Goal: Information Seeking & Learning: Learn about a topic

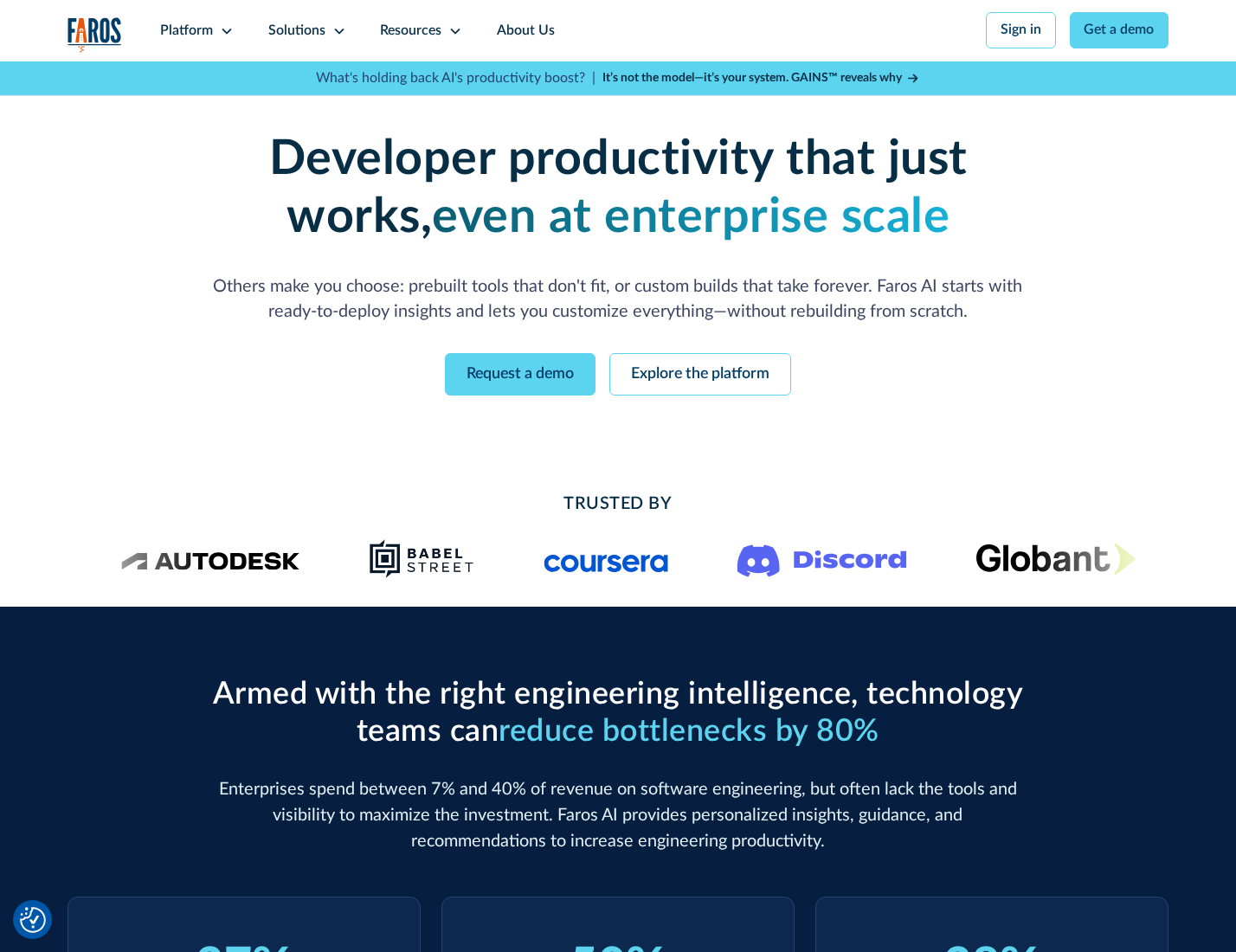
click at [224, 31] on icon at bounding box center [226, 31] width 14 height 14
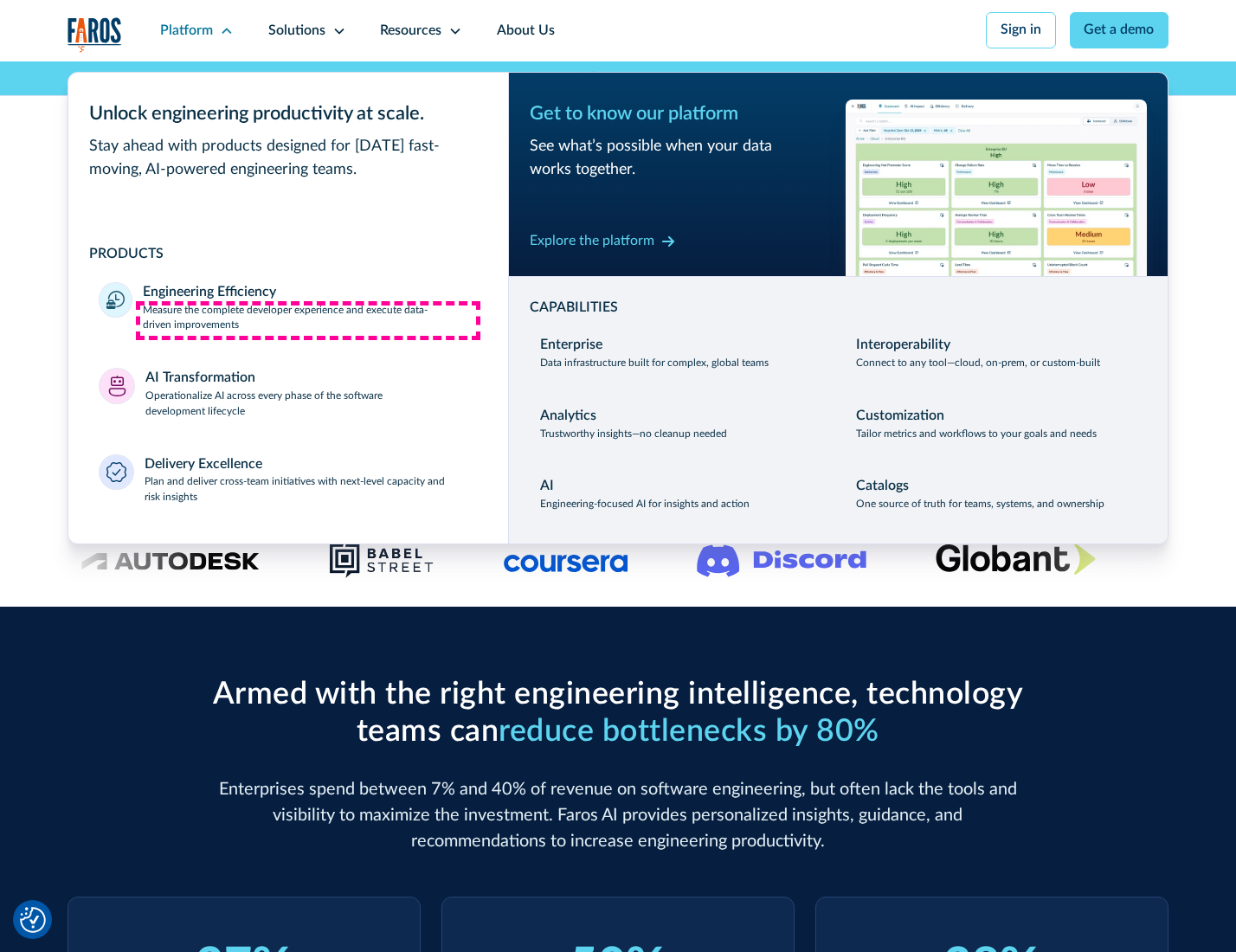
click at [309, 320] on p "Measure the complete developer experience and execute data-driven improvements" at bounding box center [310, 318] width 334 height 32
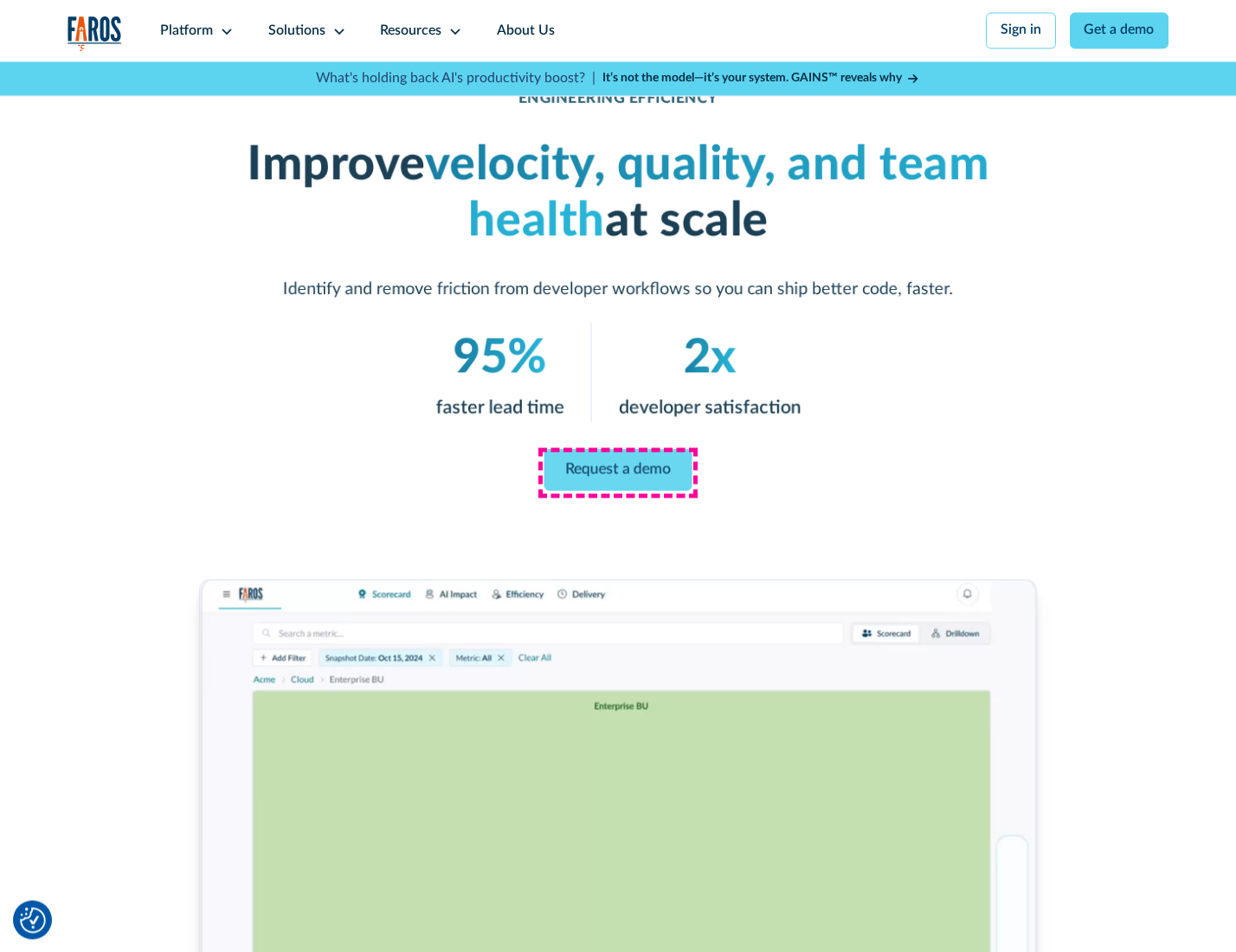
click at [617, 472] on link "Request a demo" at bounding box center [618, 470] width 148 height 42
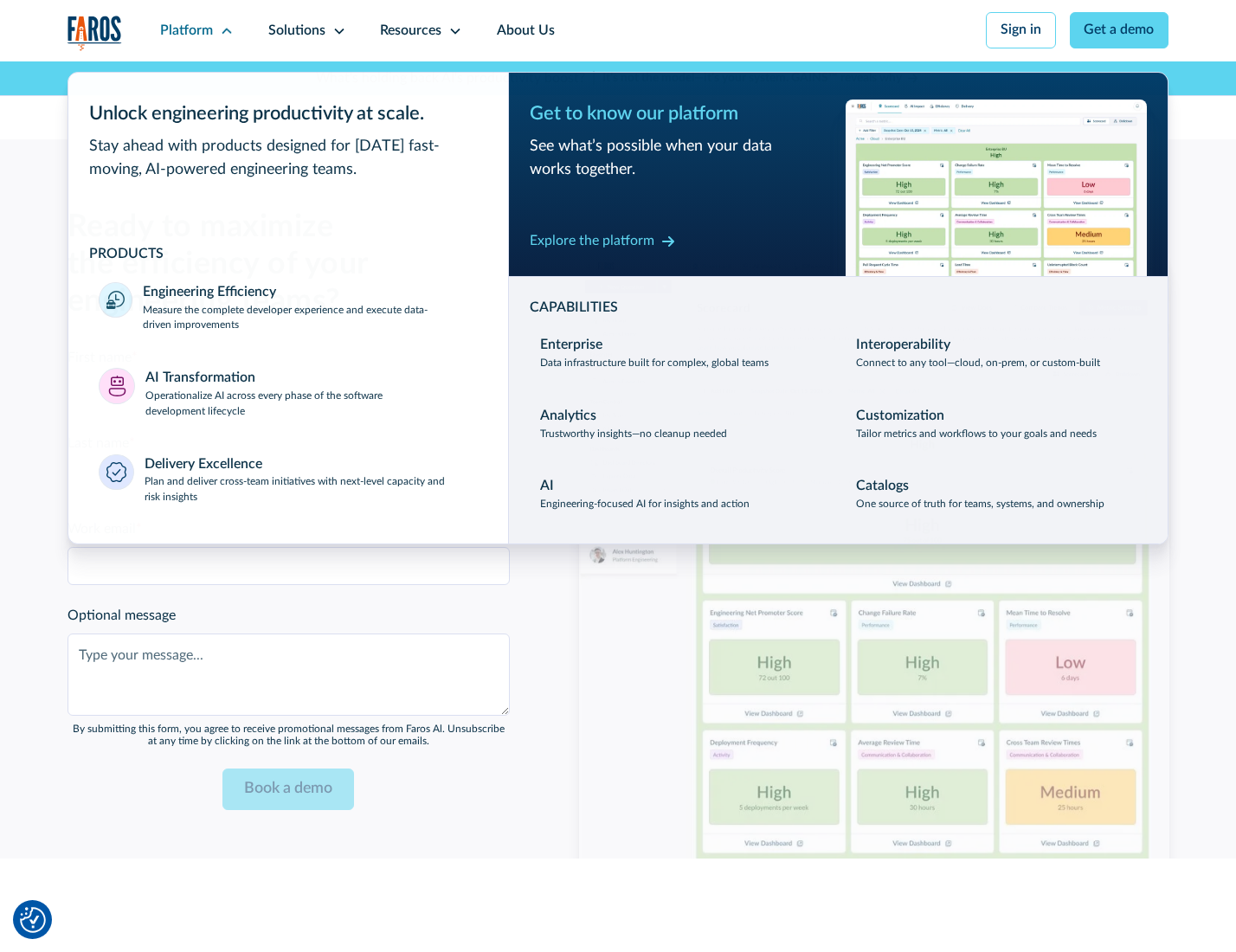
scroll to position [3767, 0]
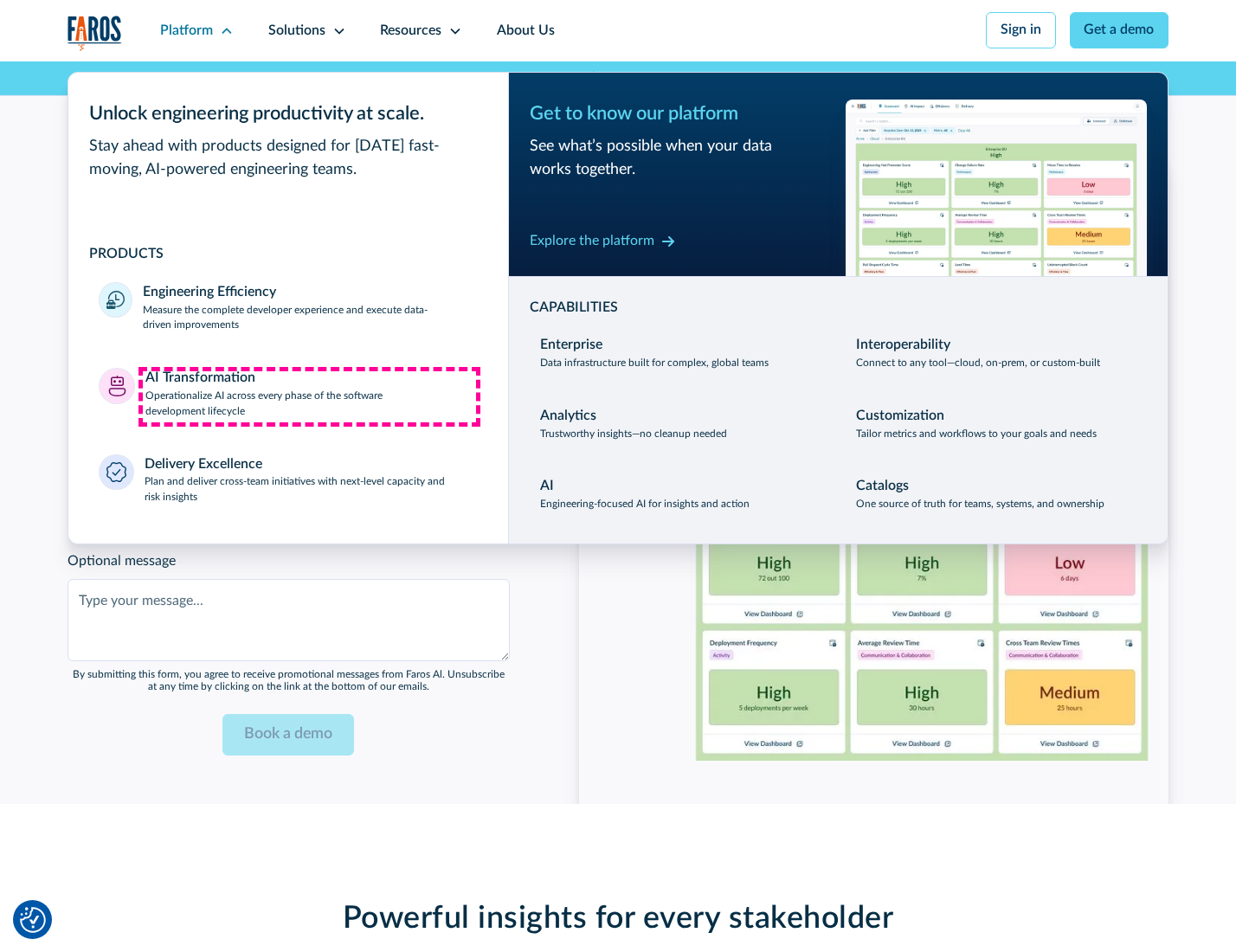
click at [309, 396] on p "Operationalize AI across every phase of the software development lifecycle" at bounding box center [311, 404] width 332 height 32
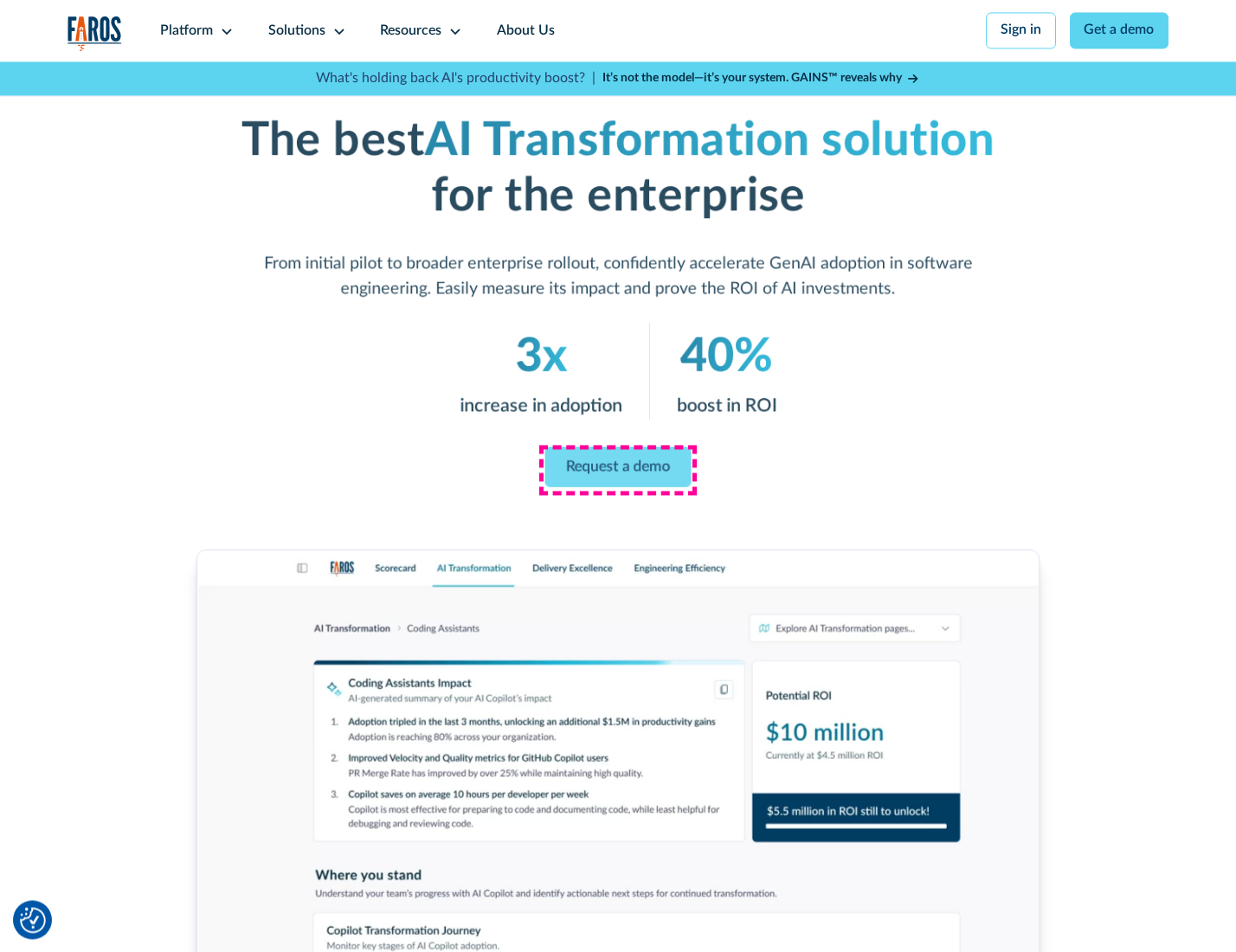
click at [617, 470] on link "Request a demo" at bounding box center [618, 467] width 146 height 41
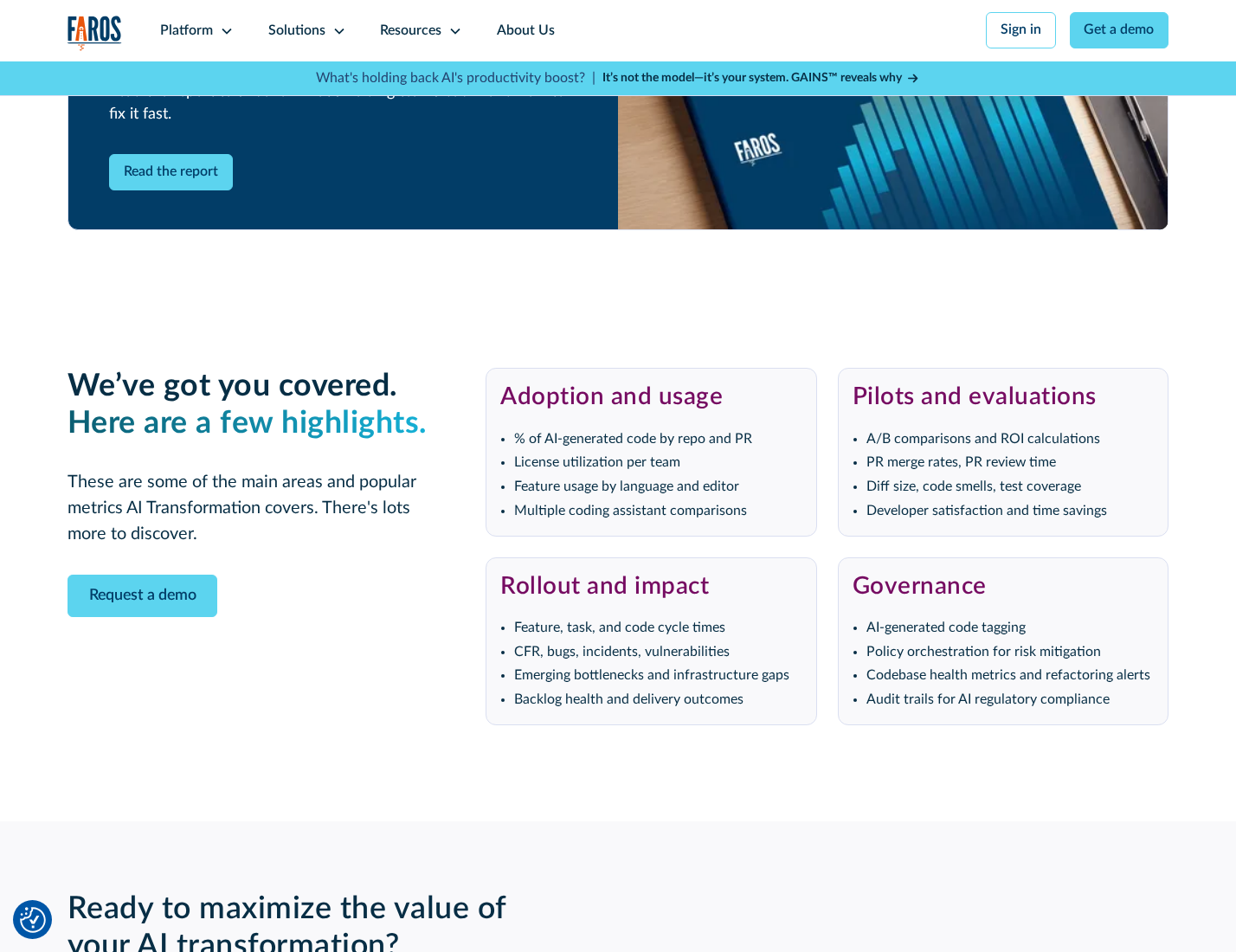
click at [194, 31] on div "Platform" at bounding box center [186, 32] width 53 height 21
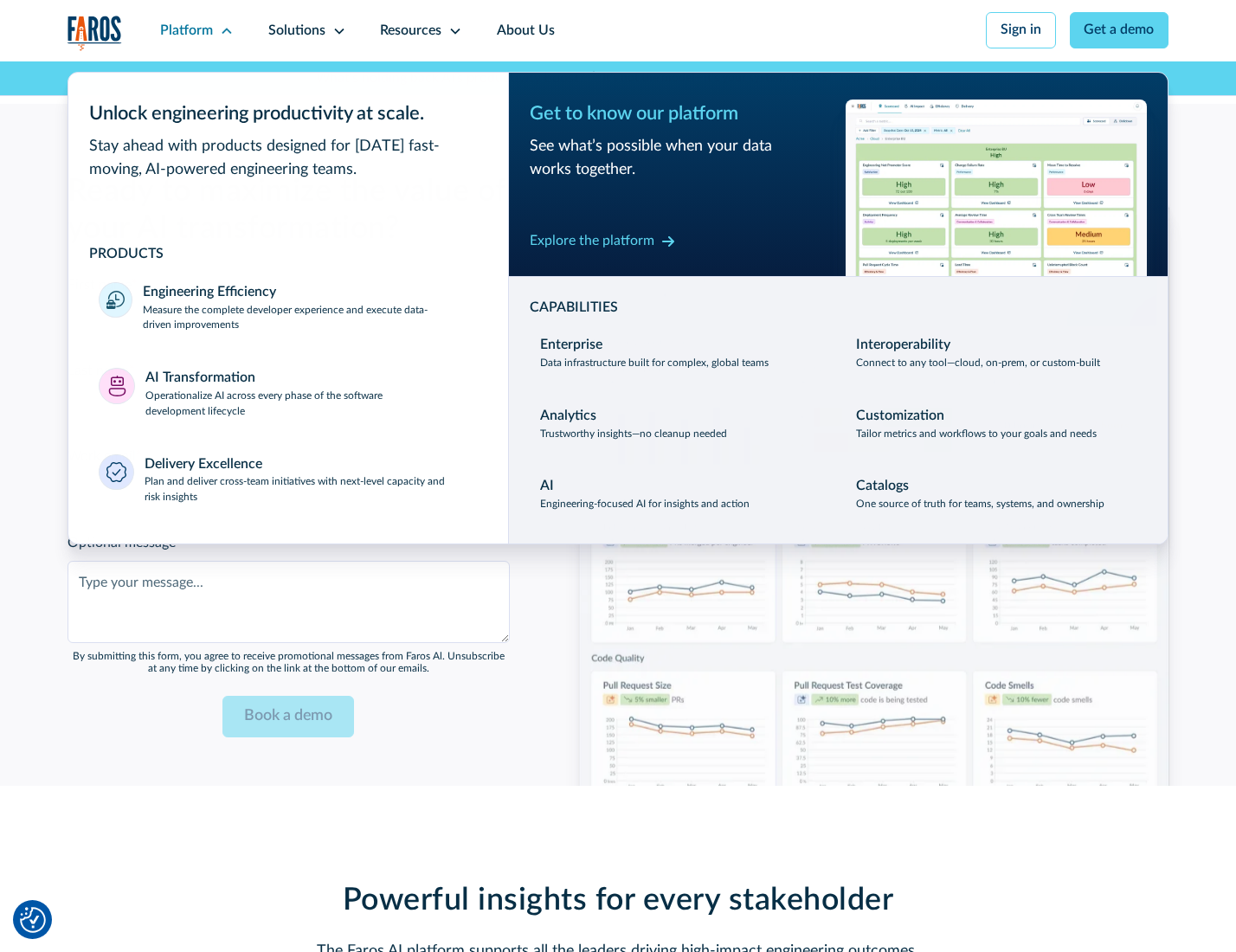
scroll to position [4184, 0]
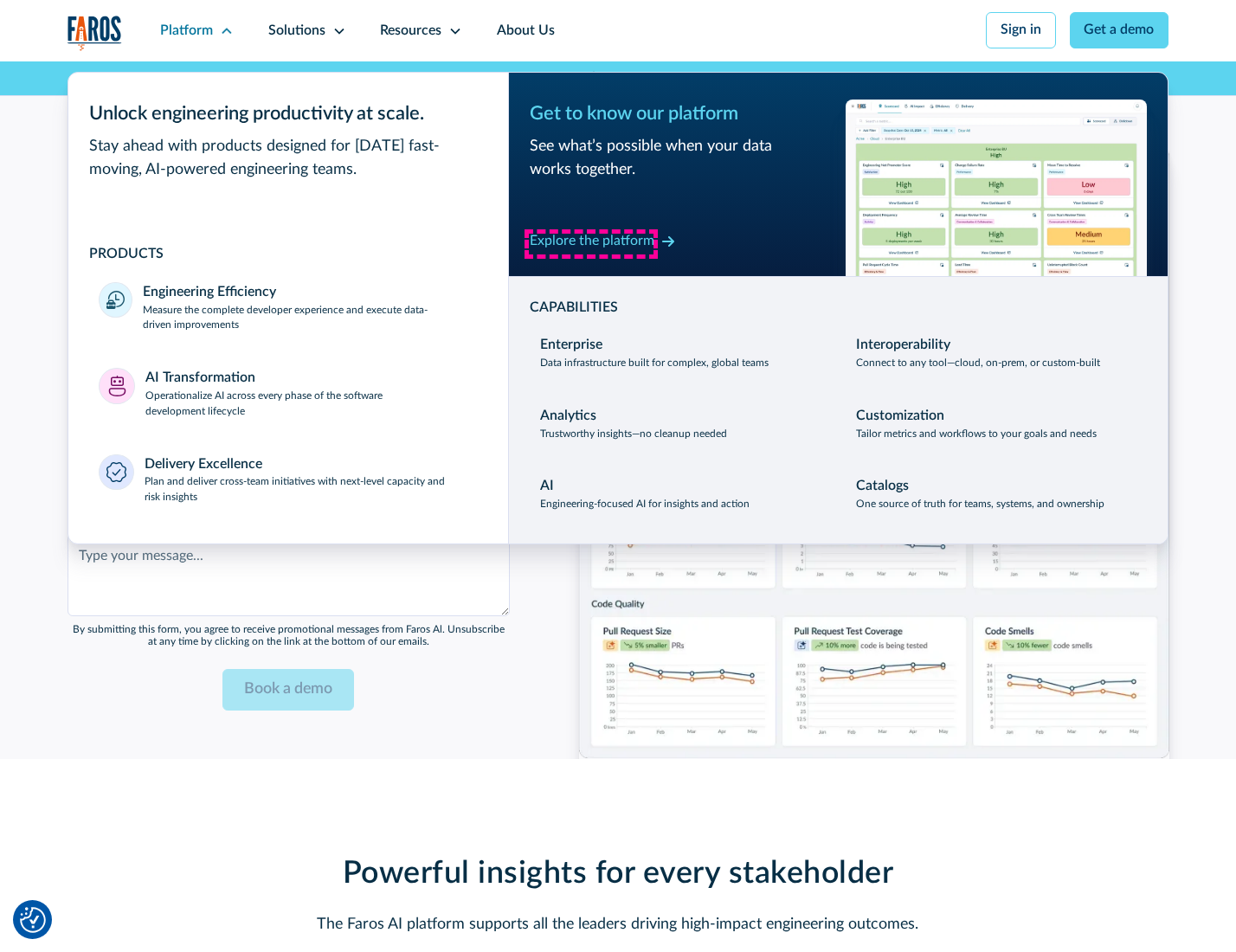
click at [591, 243] on div "Explore the platform" at bounding box center [592, 242] width 125 height 21
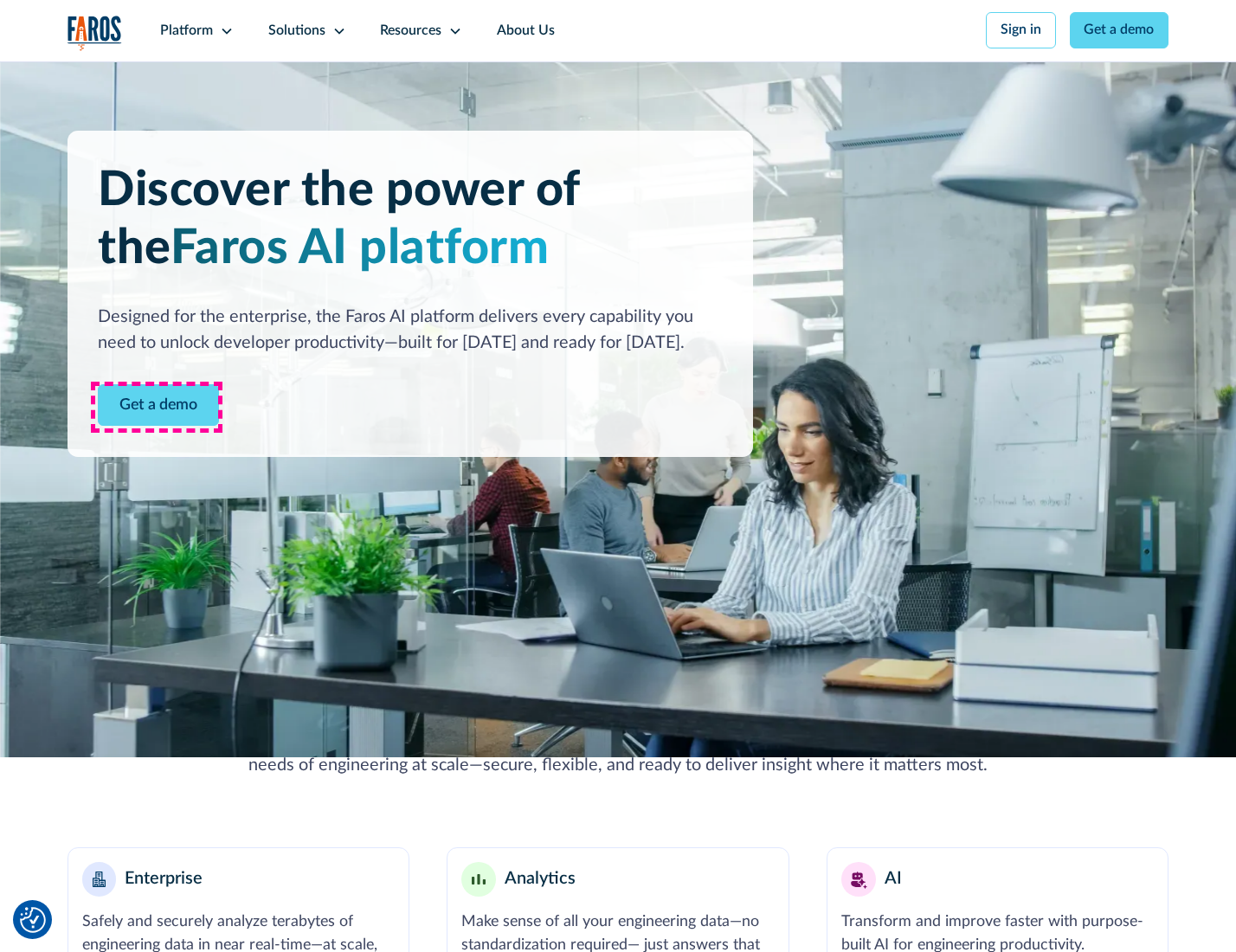
click at [157, 407] on link "Get a demo" at bounding box center [158, 405] width 121 height 42
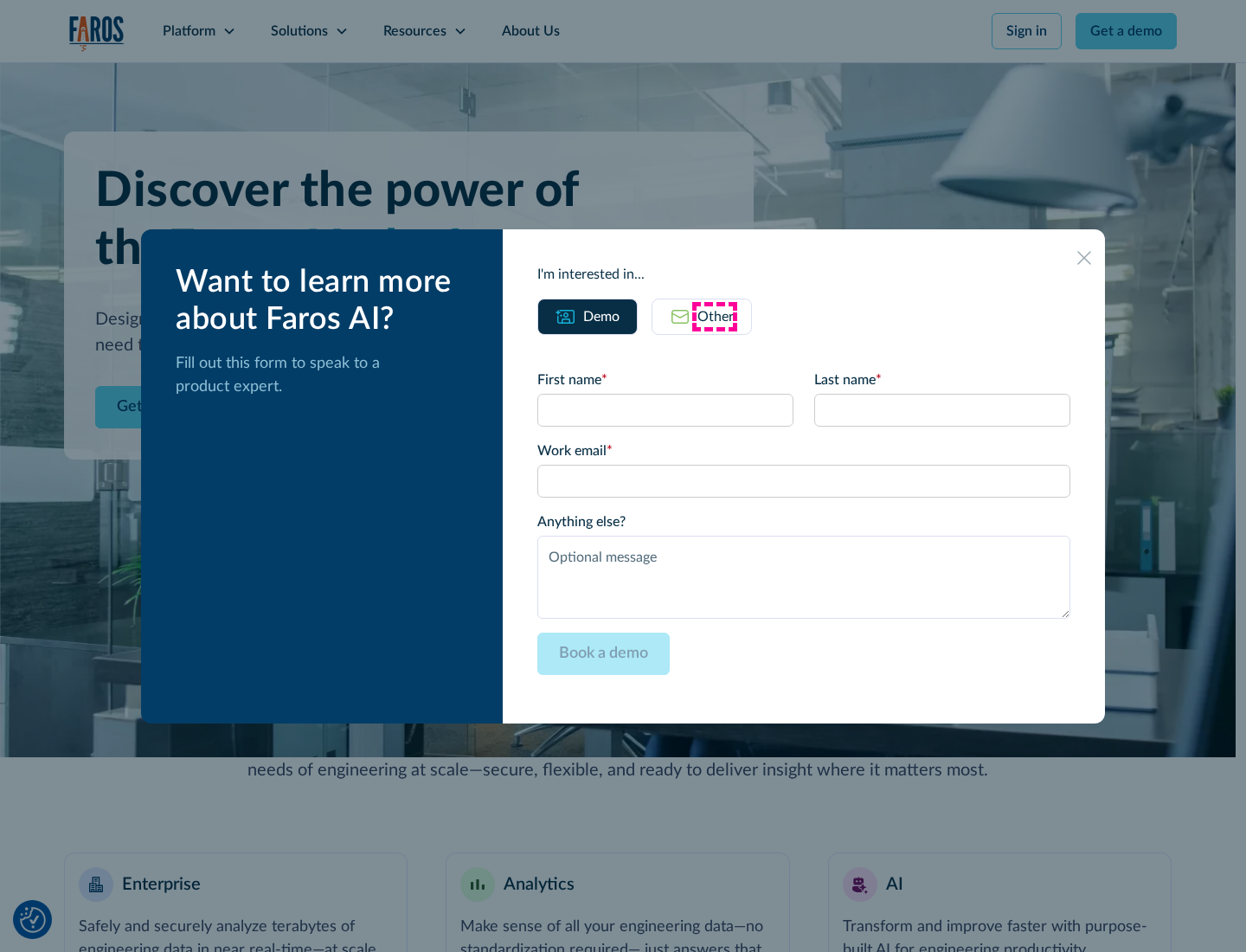
click at [715, 316] on div "Other" at bounding box center [716, 317] width 36 height 21
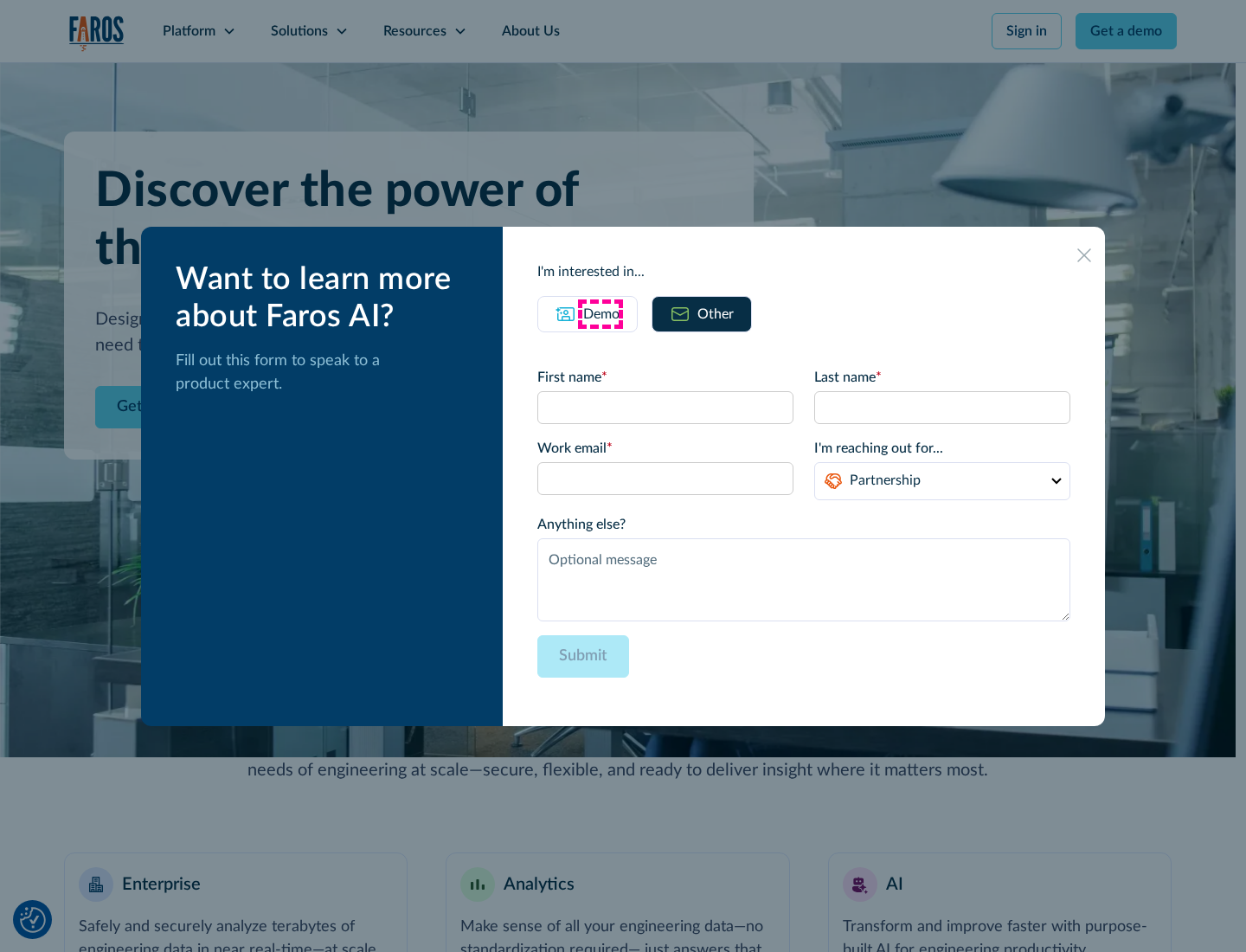
click at [600, 313] on div "Demo" at bounding box center [602, 314] width 36 height 21
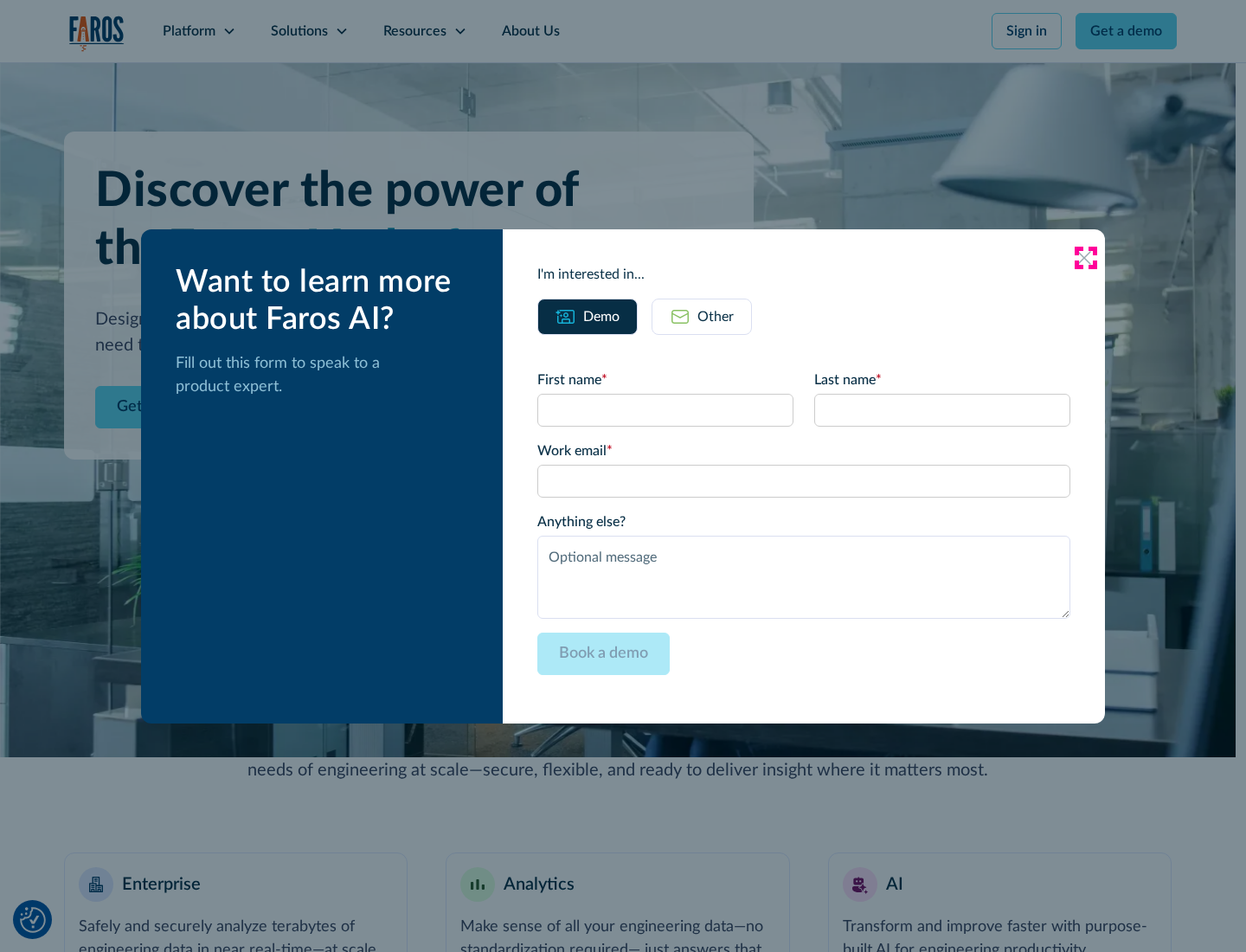
click at [1086, 257] on icon at bounding box center [1084, 258] width 14 height 14
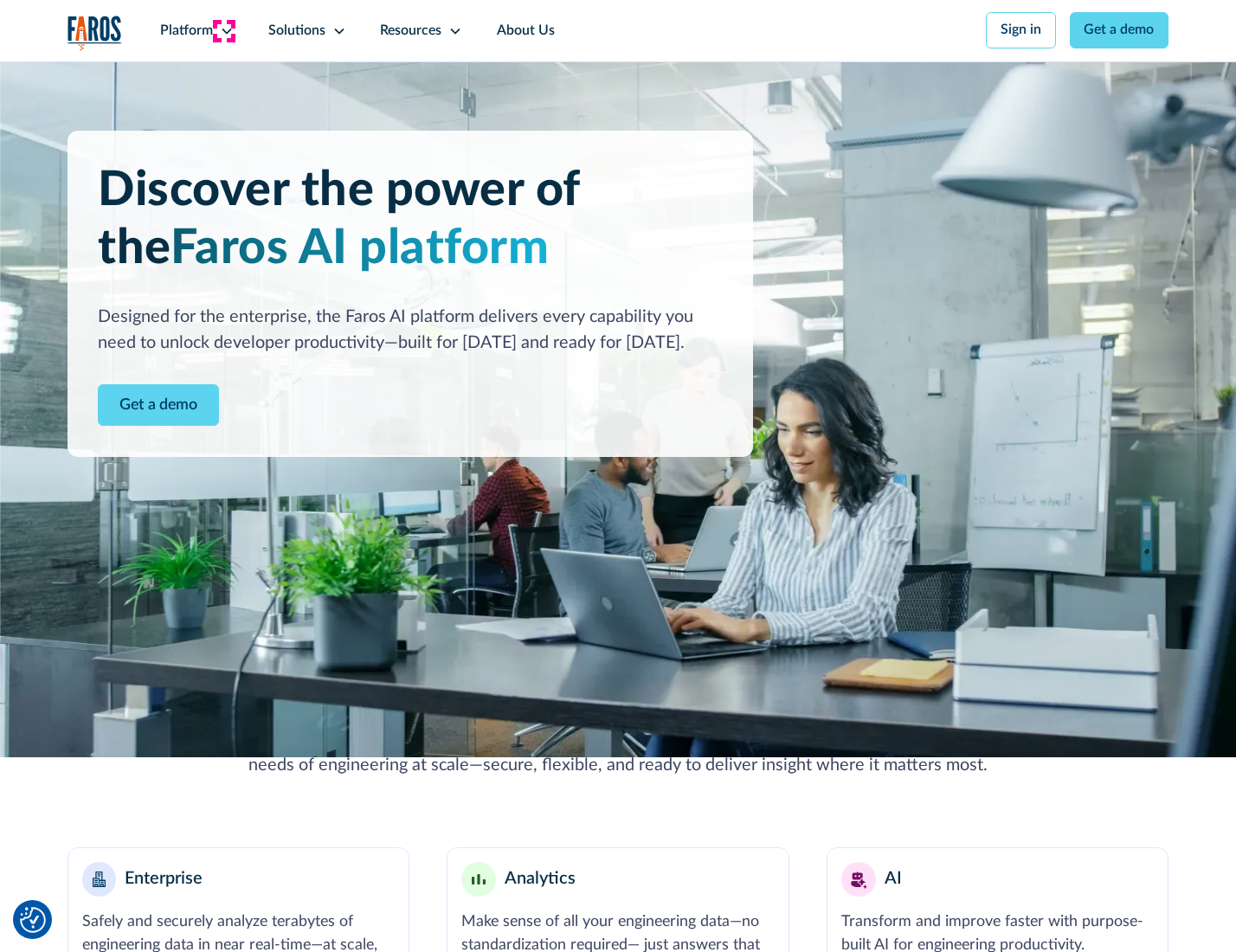
click at [224, 31] on icon at bounding box center [226, 31] width 14 height 14
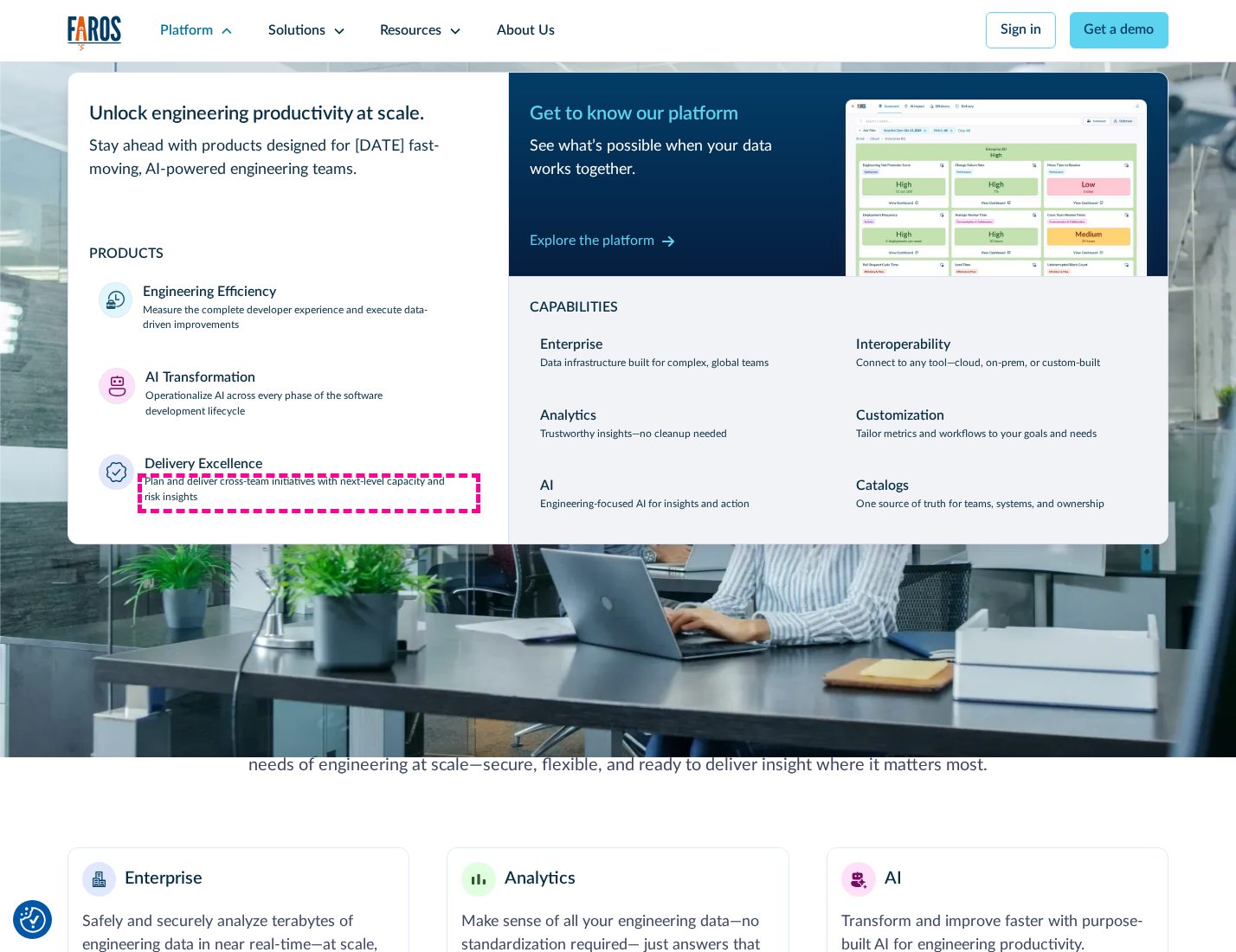
click at [309, 494] on p "Plan and deliver cross-team initiatives with next-level capacity and risk insig…" at bounding box center [310, 490] width 333 height 32
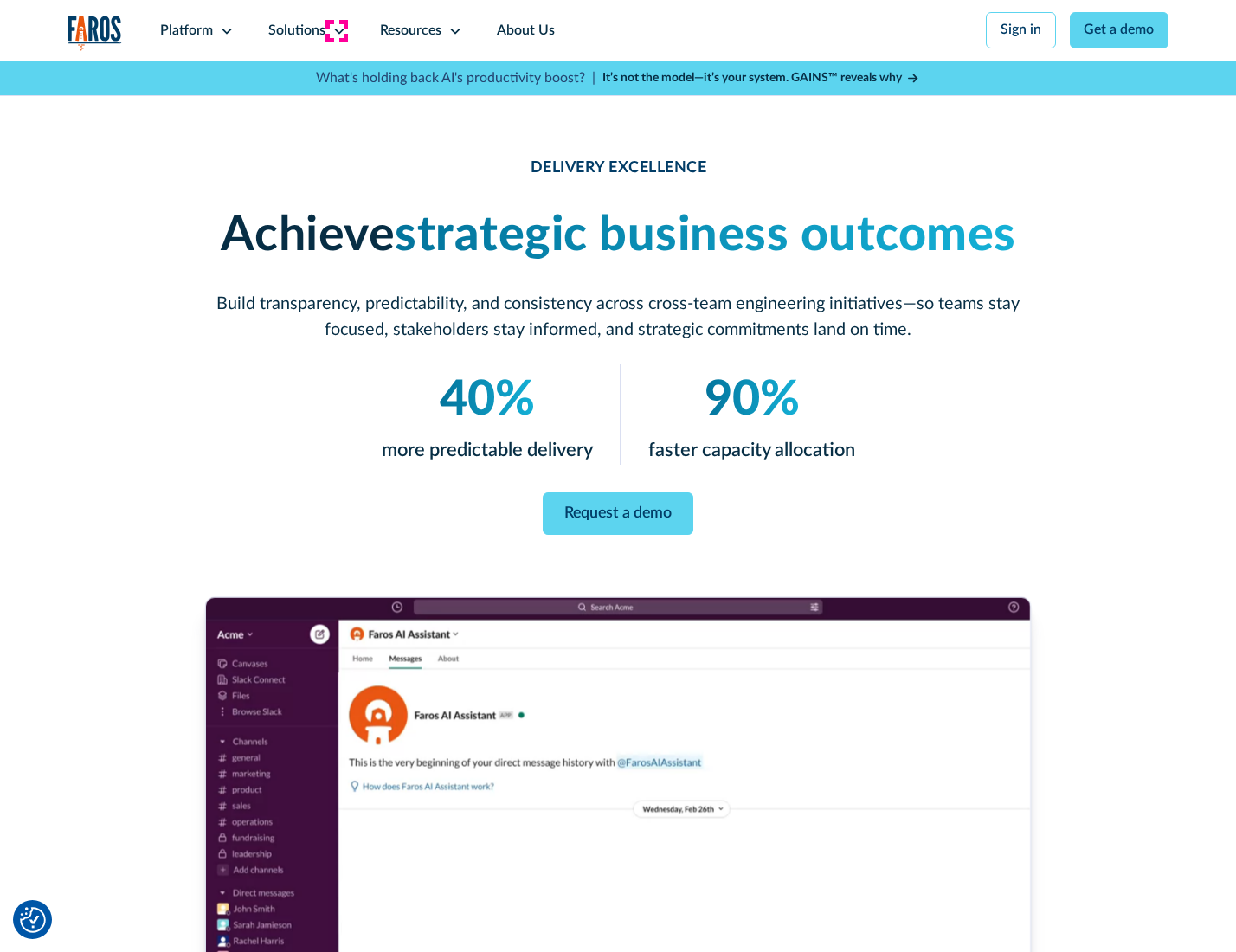
click at [336, 31] on icon at bounding box center [339, 31] width 14 height 14
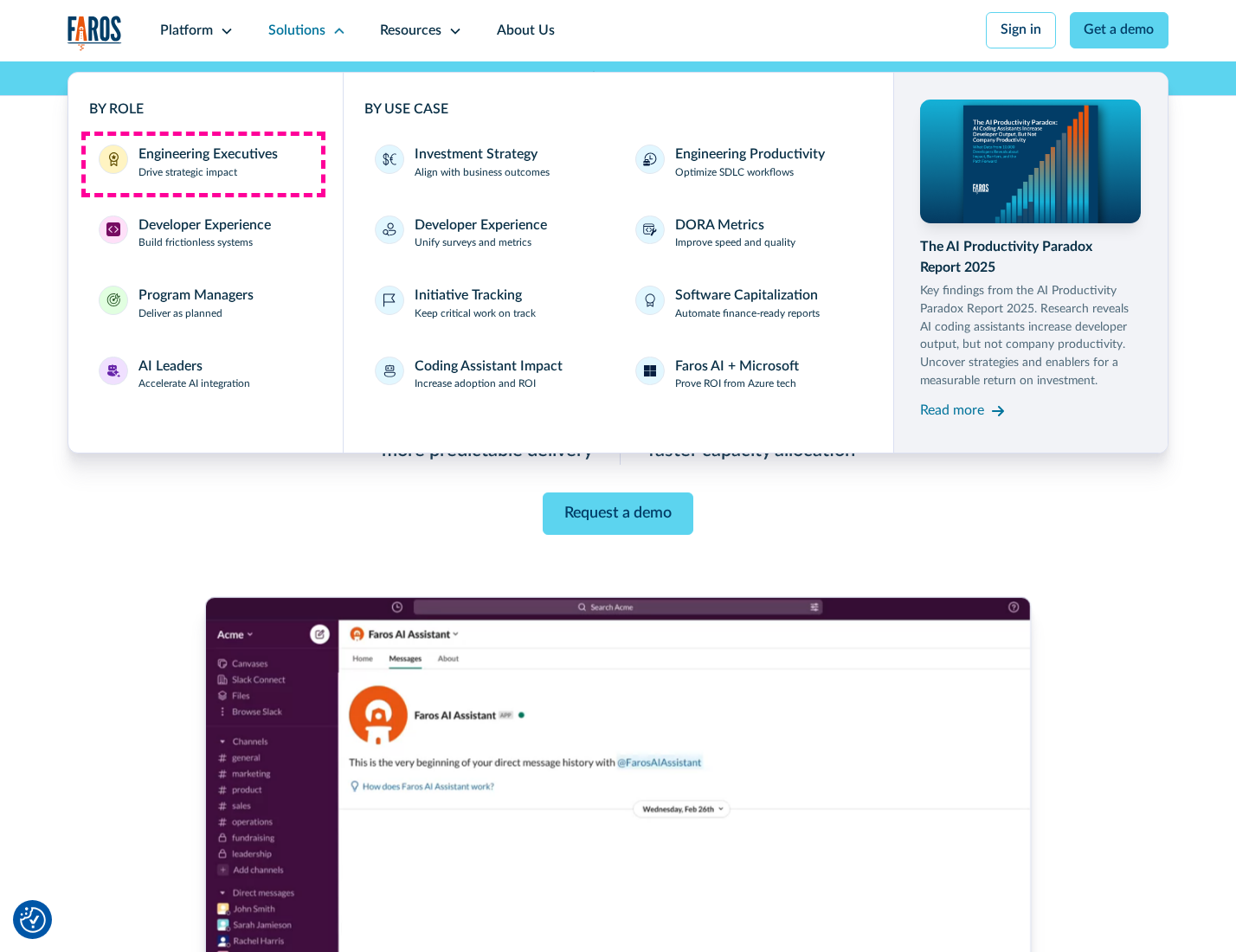
click at [202, 163] on div "Engineering Executives" at bounding box center [208, 155] width 139 height 21
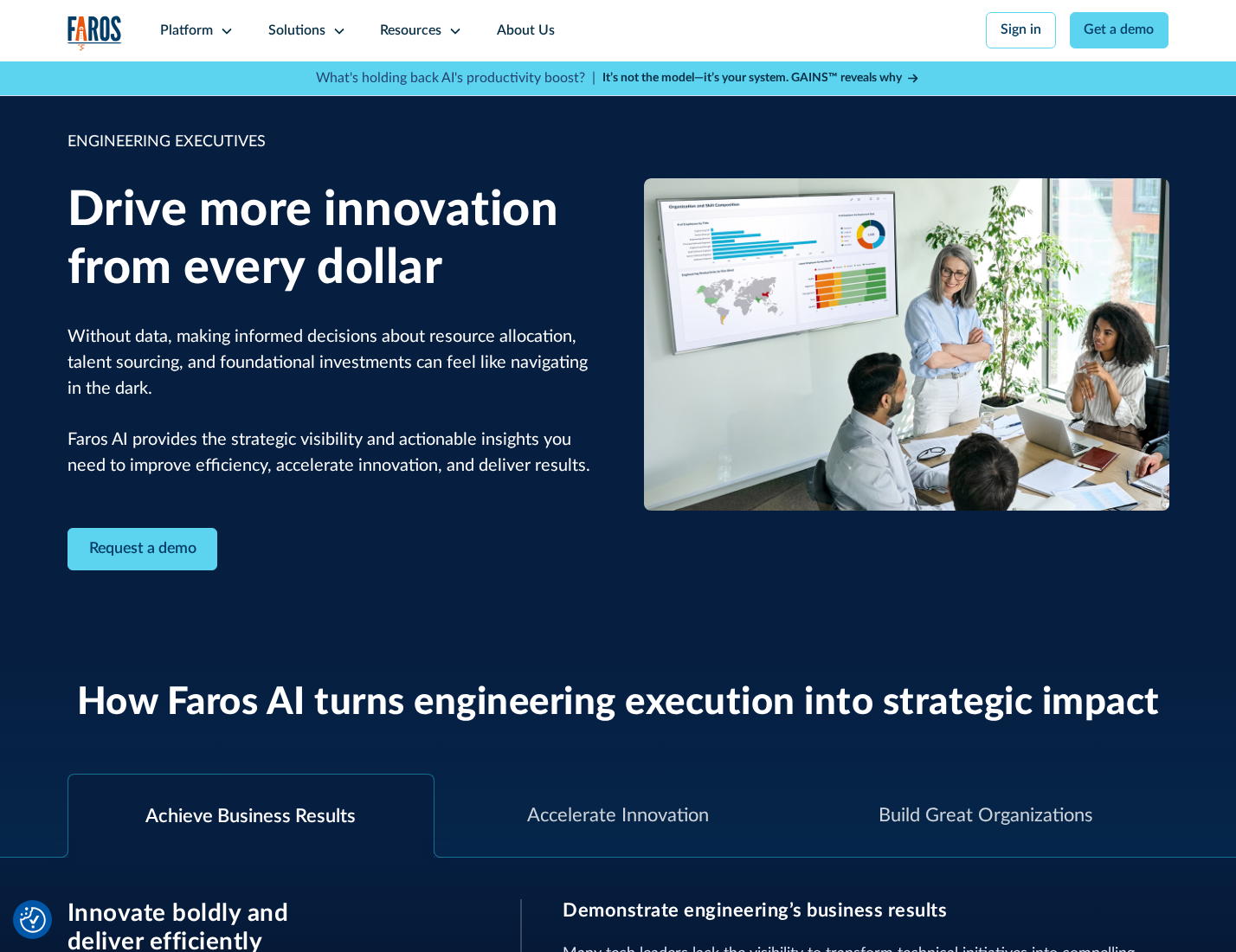
click at [336, 31] on icon at bounding box center [339, 31] width 14 height 14
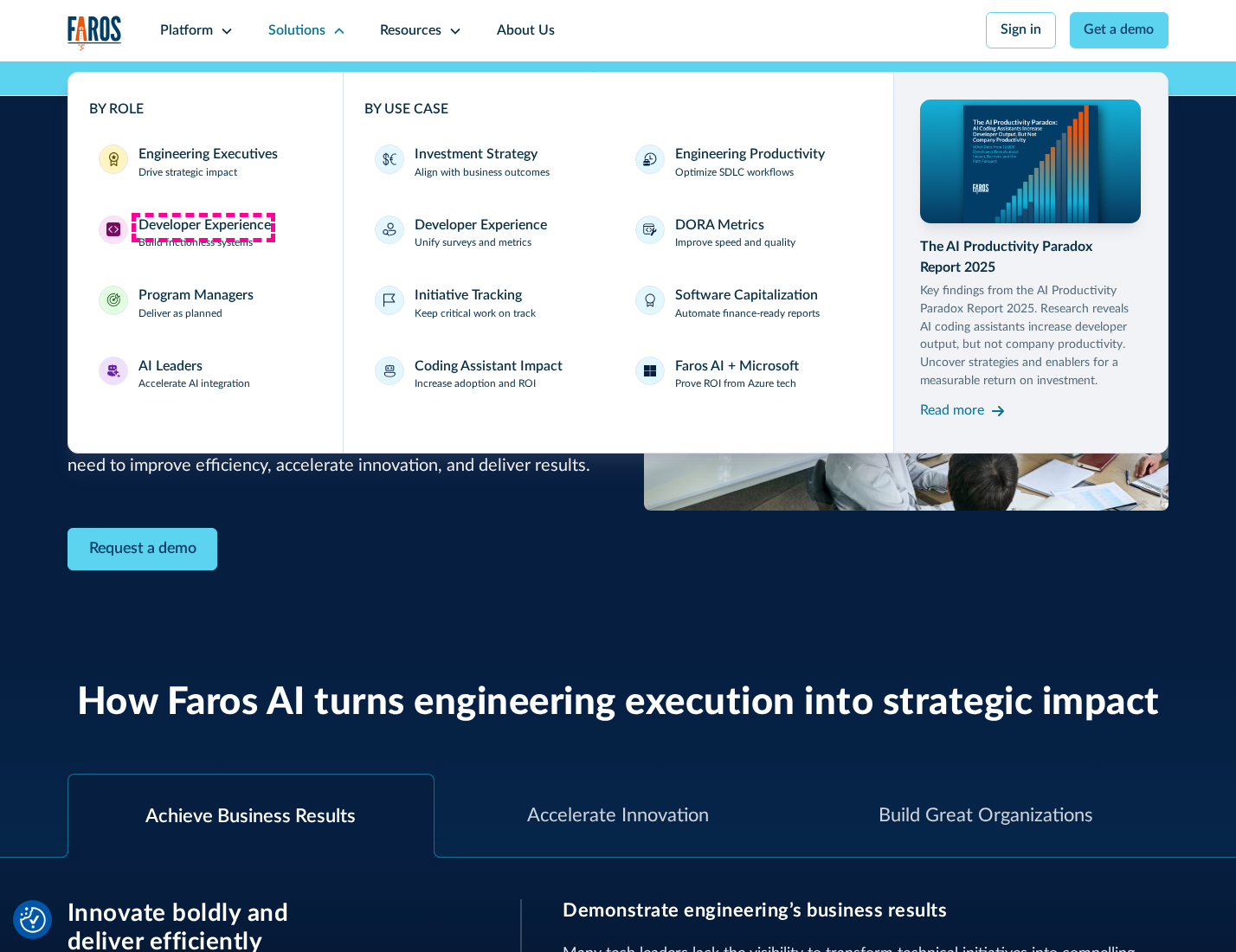
click at [202, 226] on div "Developer Experience" at bounding box center [204, 226] width 133 height 21
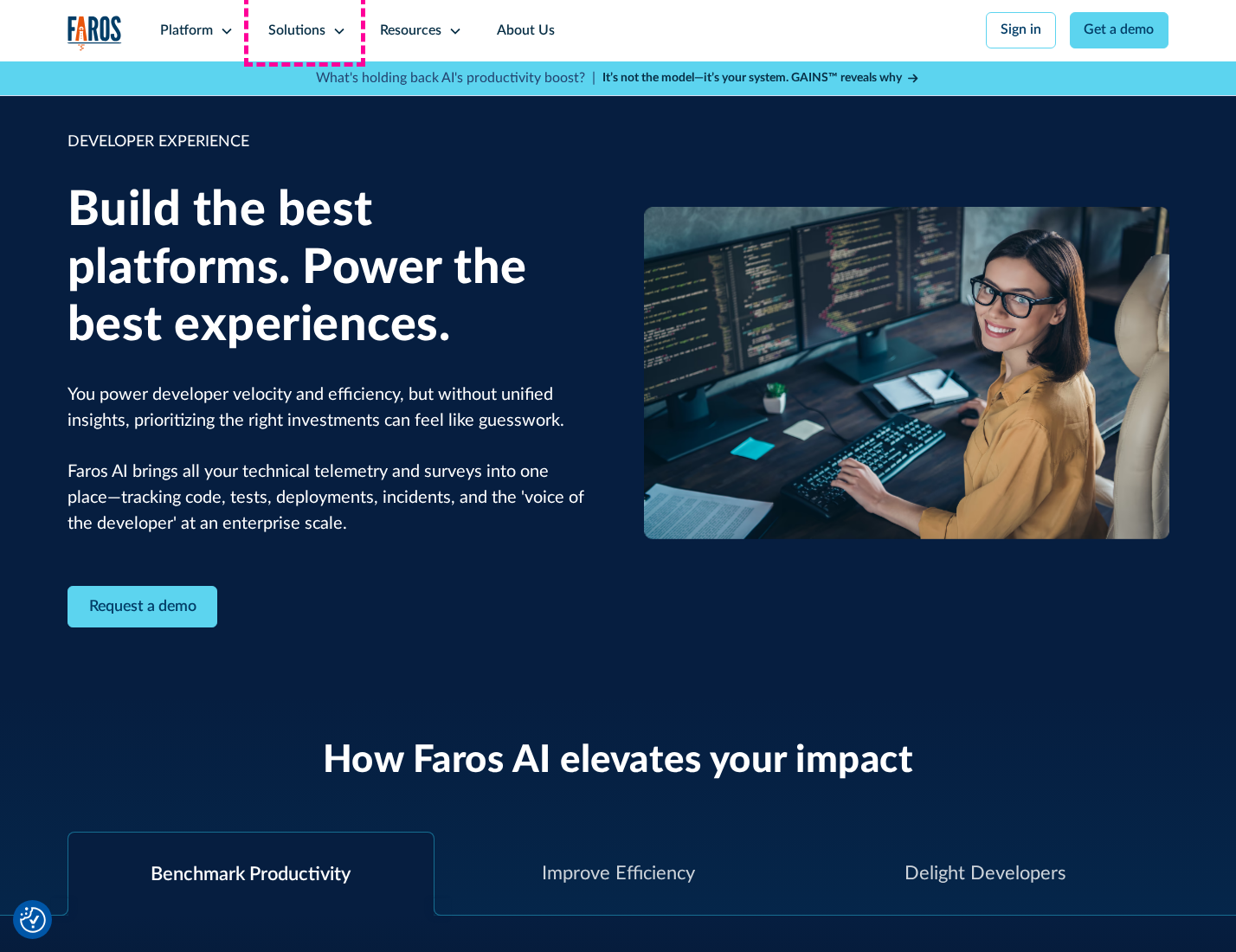
click at [305, 31] on div "Solutions" at bounding box center [297, 32] width 57 height 21
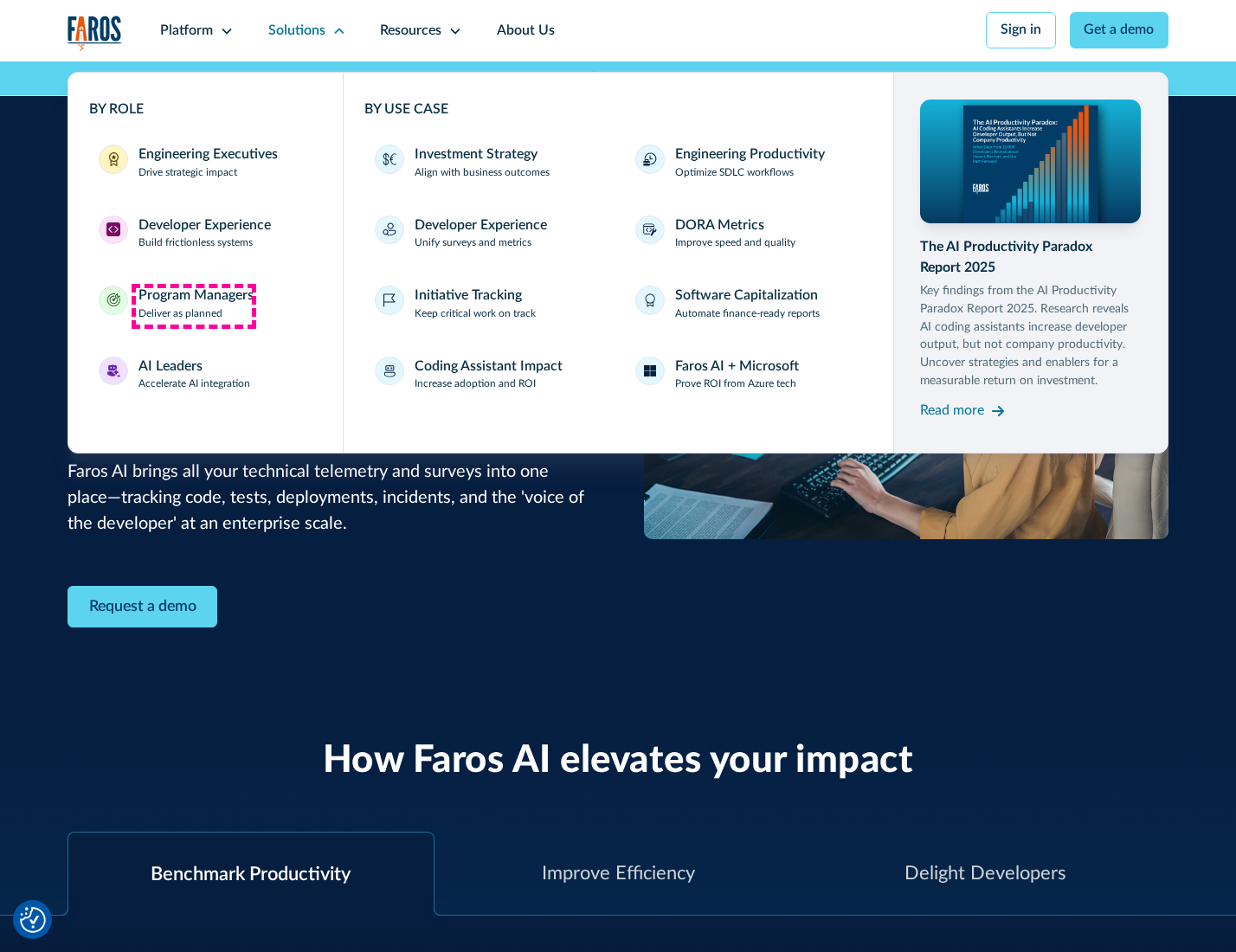
click at [193, 306] on div "Program Managers" at bounding box center [196, 296] width 116 height 21
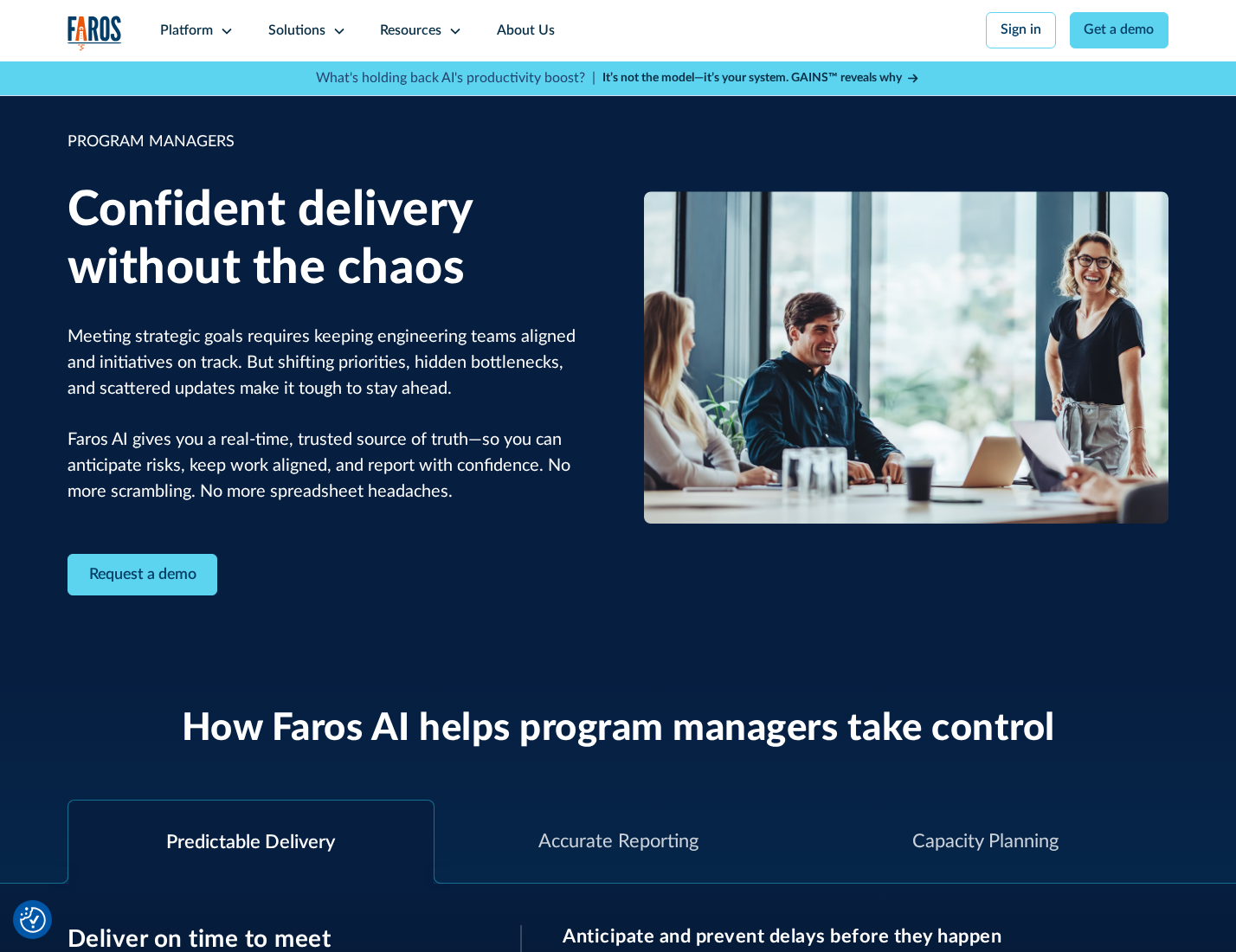
click at [336, 32] on icon at bounding box center [339, 31] width 14 height 14
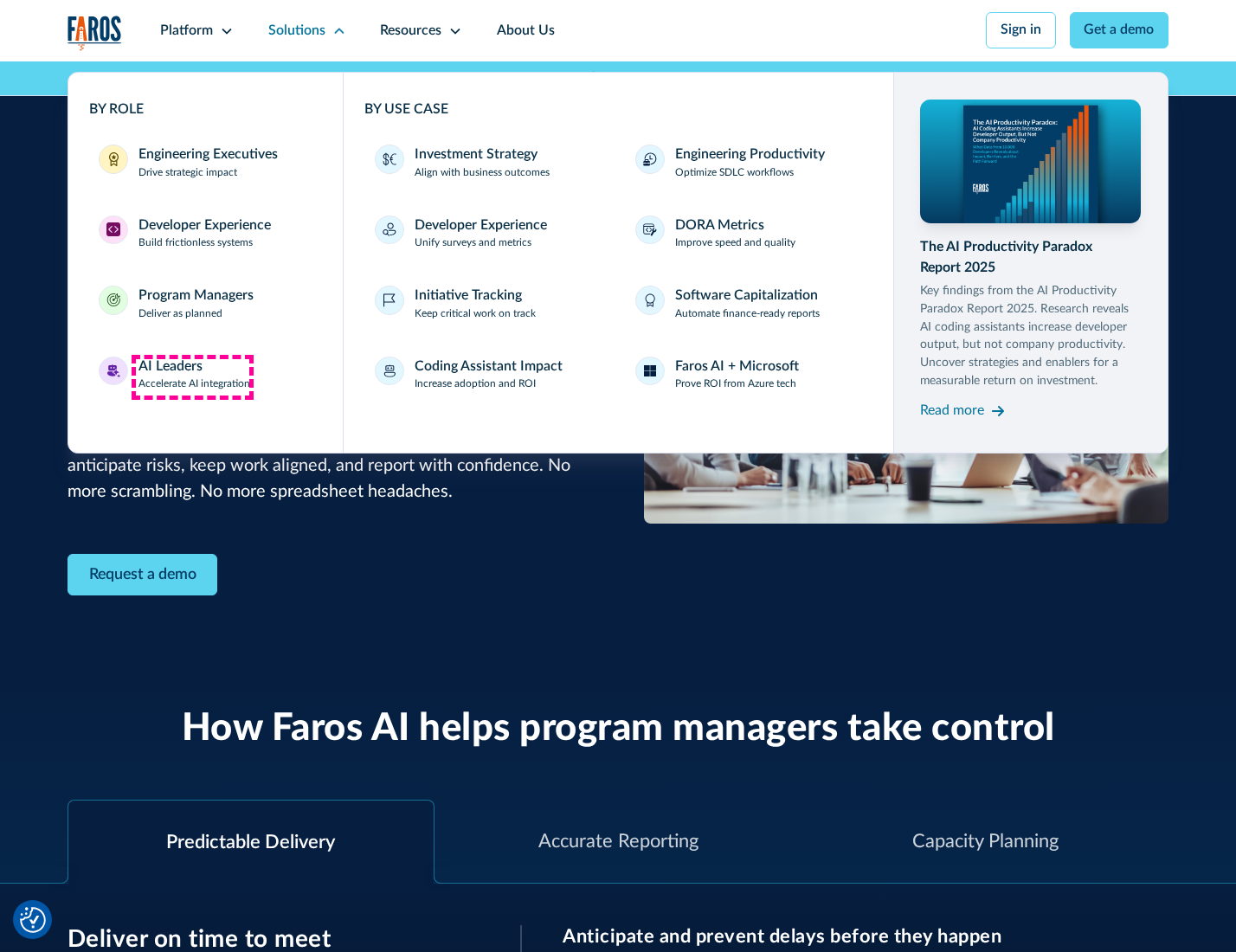
click at [192, 376] on div "AI Leaders" at bounding box center [170, 367] width 64 height 21
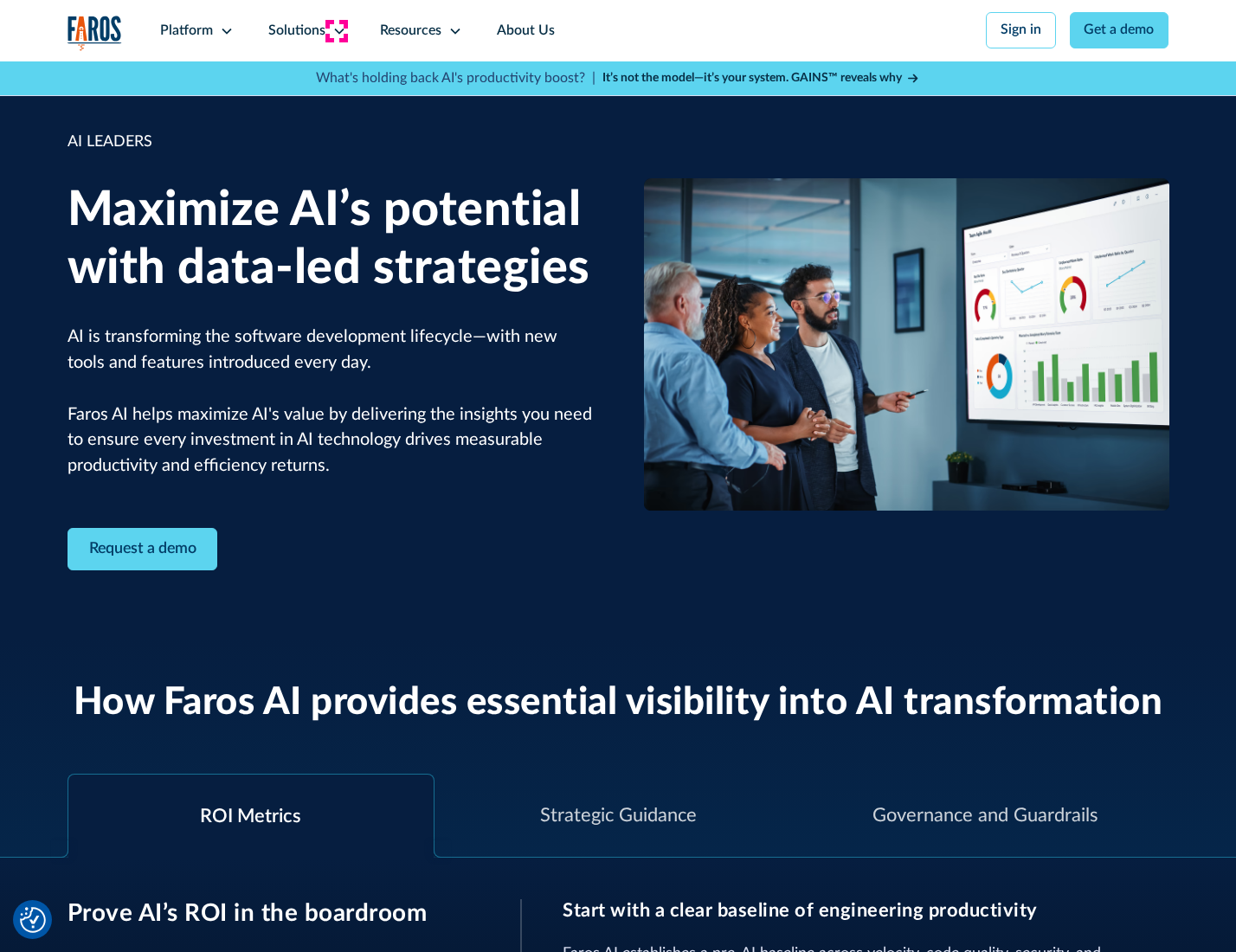
click at [336, 31] on icon at bounding box center [339, 31] width 14 height 14
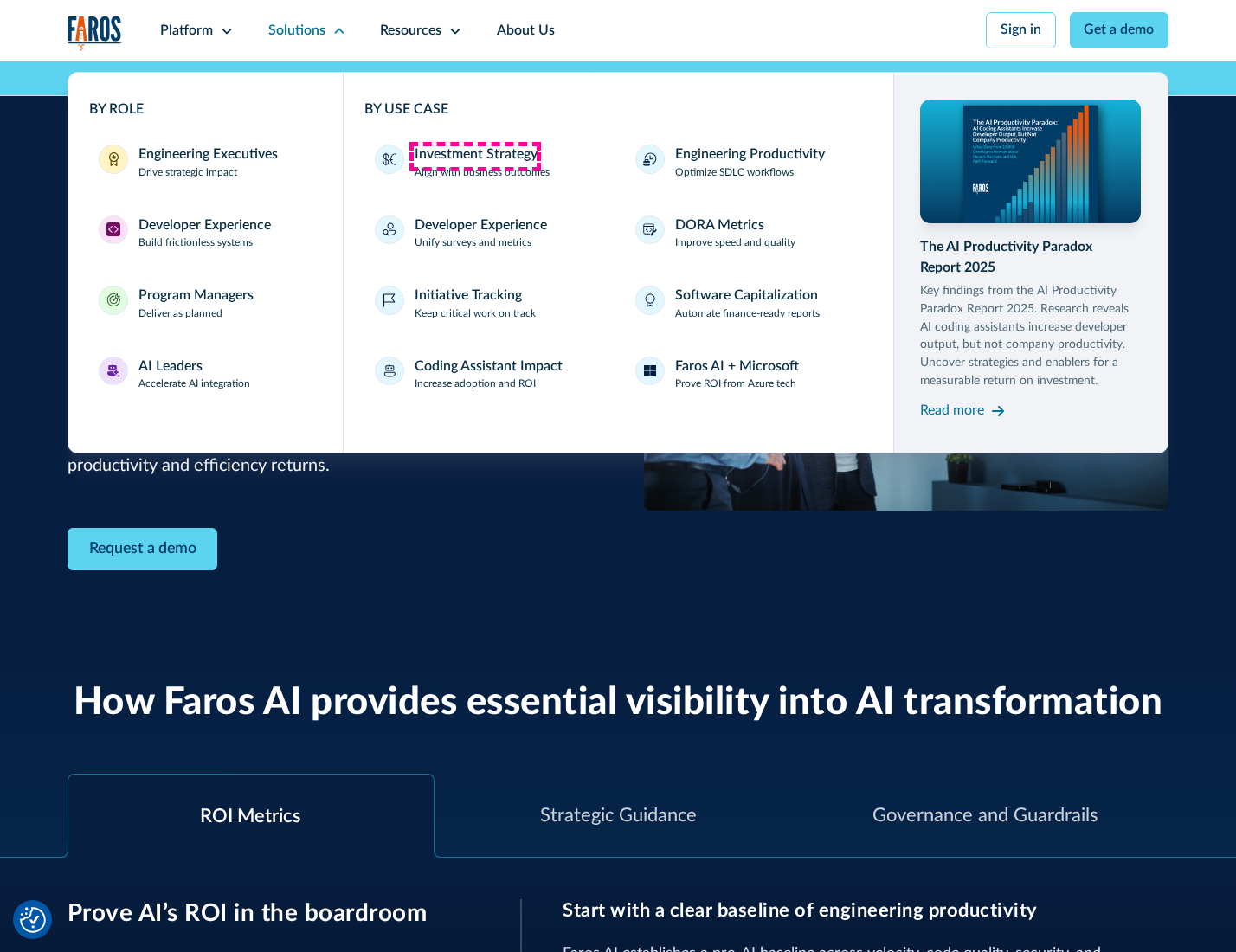
click at [475, 156] on div "Investment Strategy" at bounding box center [476, 155] width 123 height 21
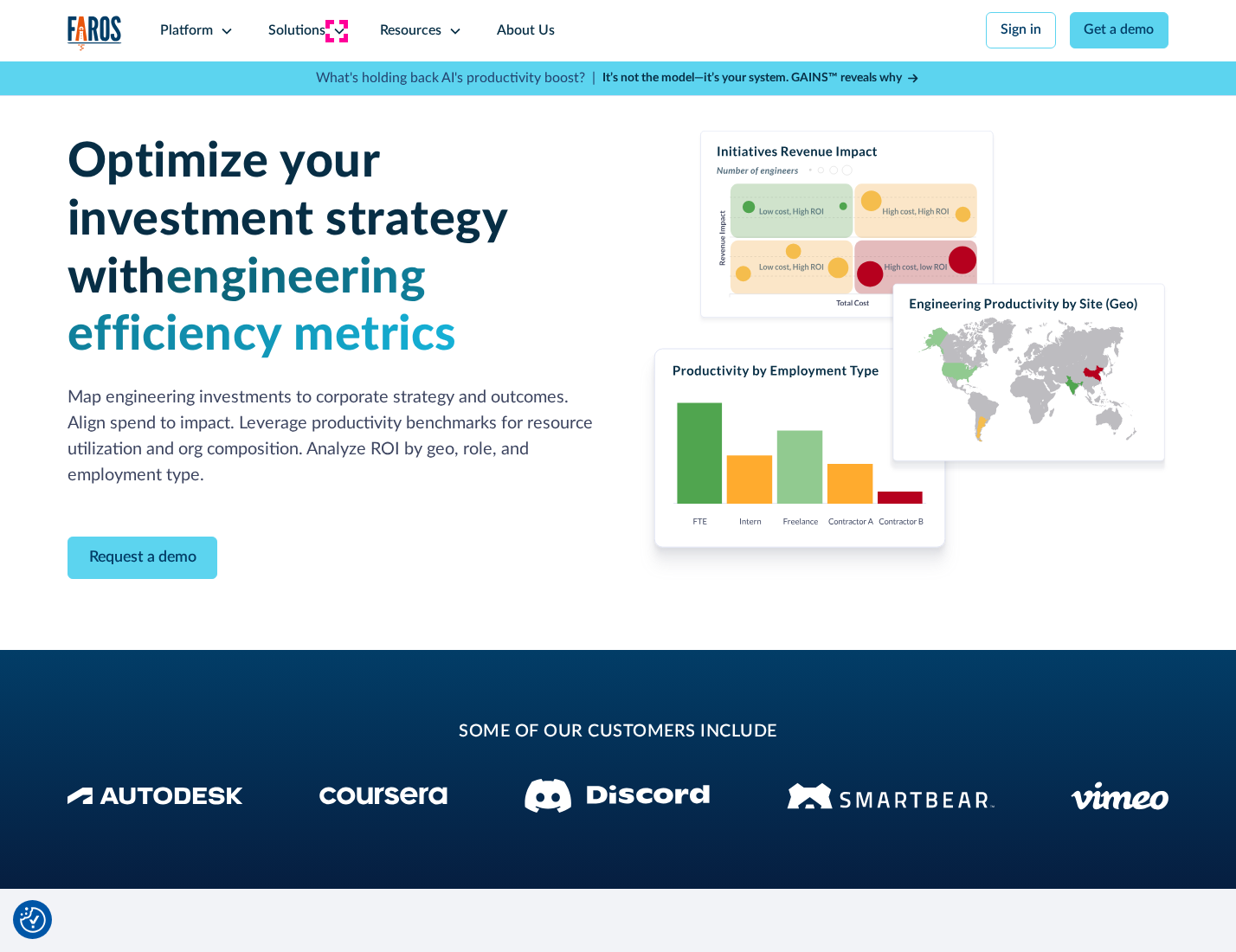
click at [336, 31] on icon at bounding box center [339, 31] width 14 height 14
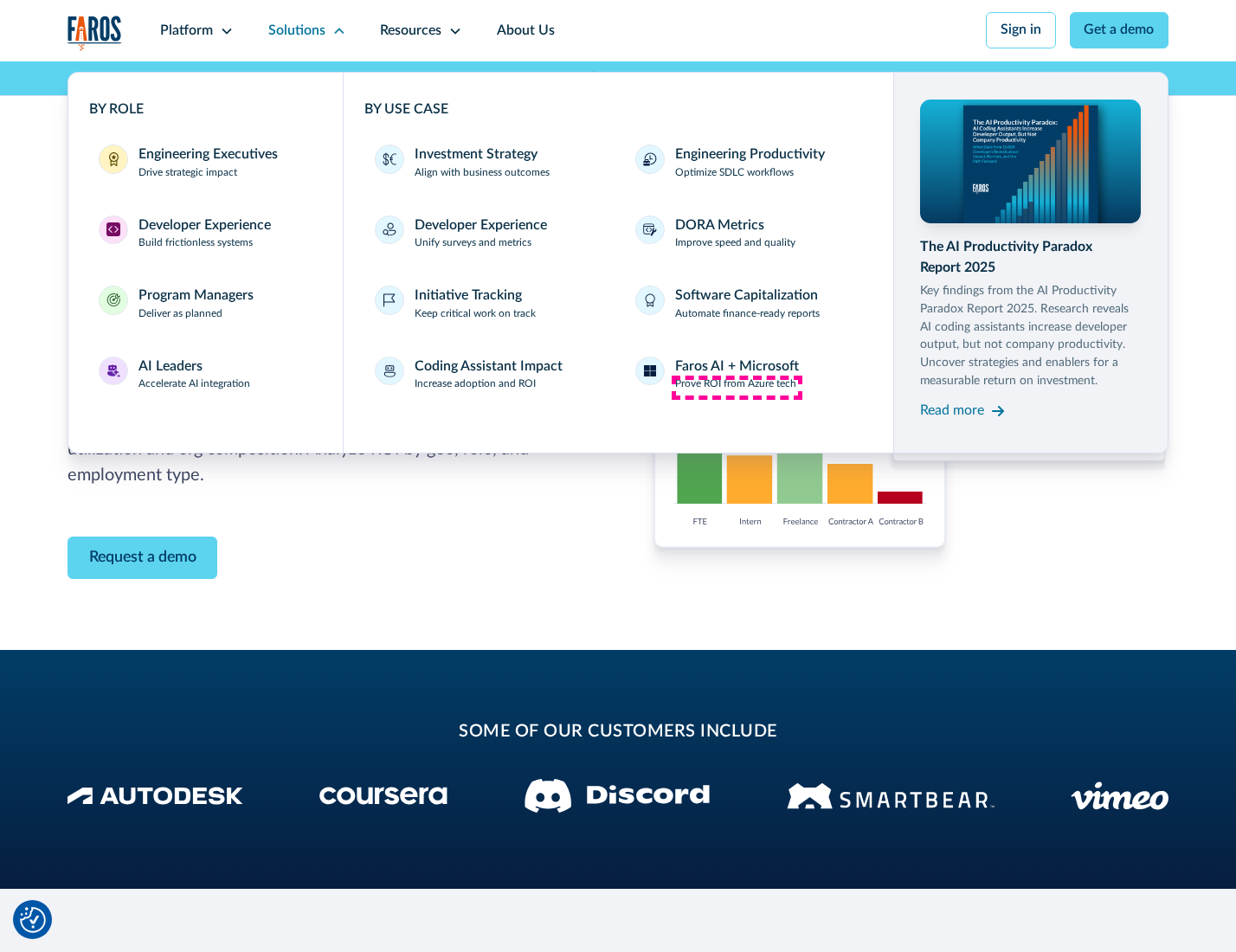
click at [736, 387] on p "Prove ROI from Azure tech" at bounding box center [735, 384] width 121 height 15
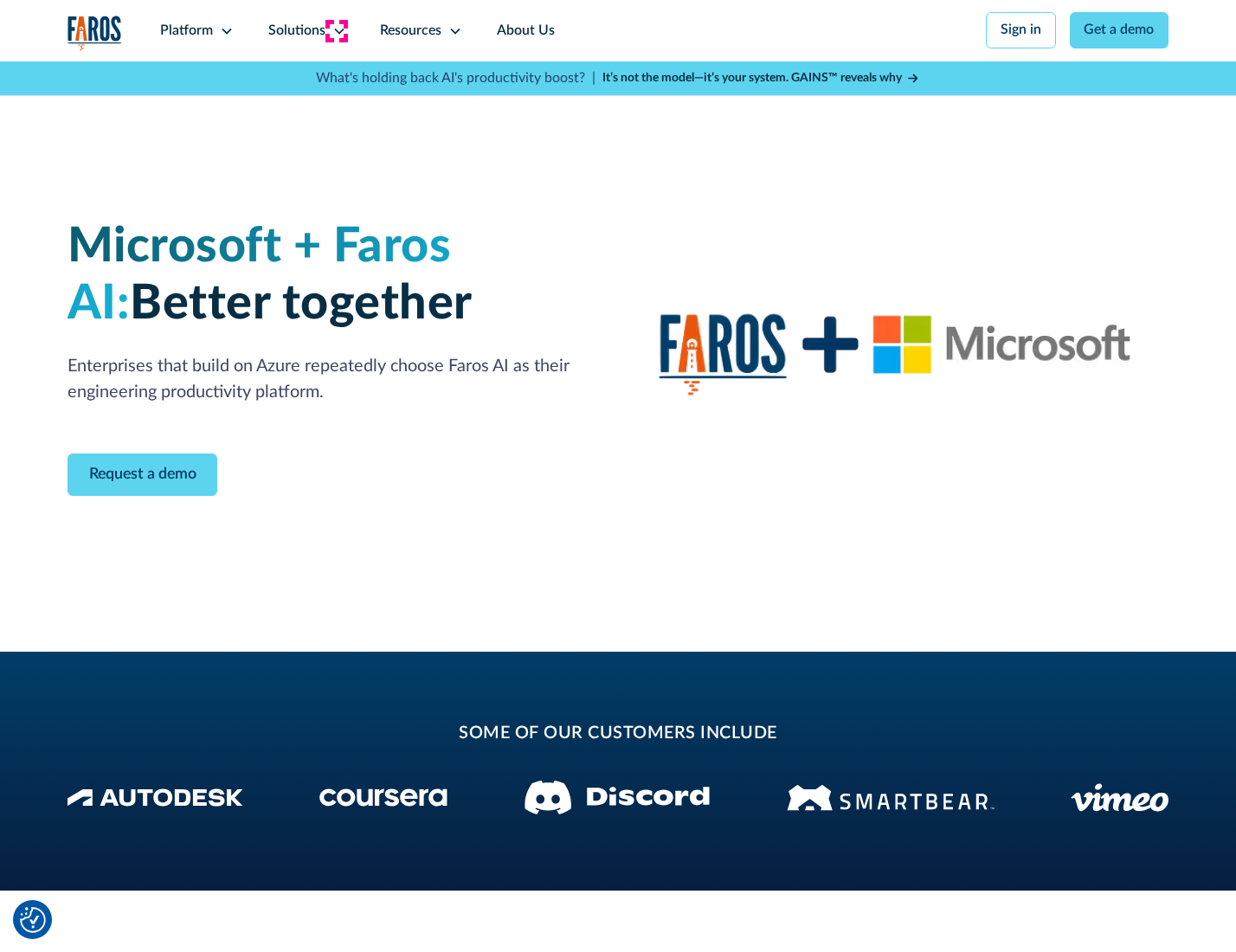
click at [336, 31] on icon at bounding box center [339, 31] width 14 height 14
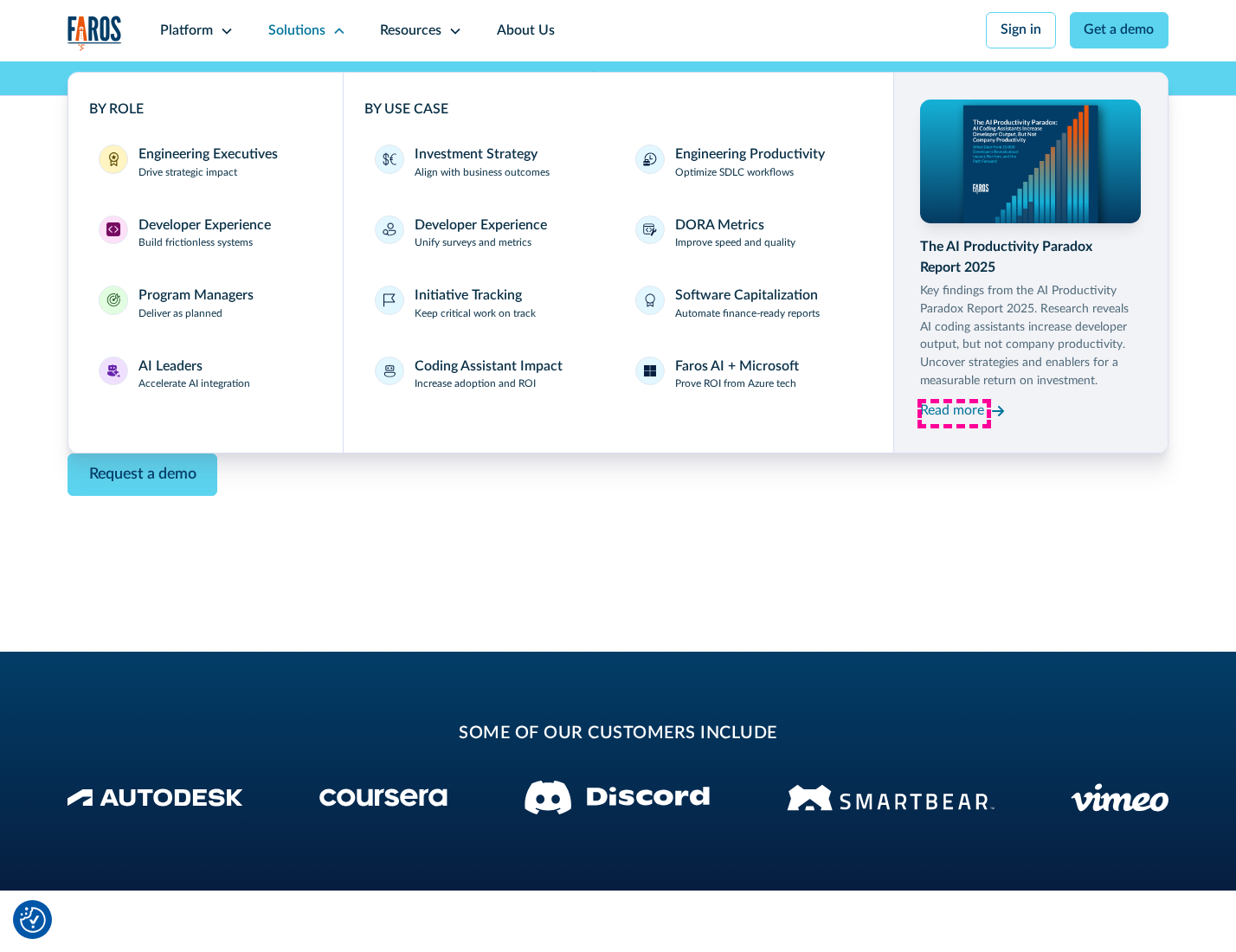
click at [954, 413] on div "Read more" at bounding box center [951, 412] width 64 height 21
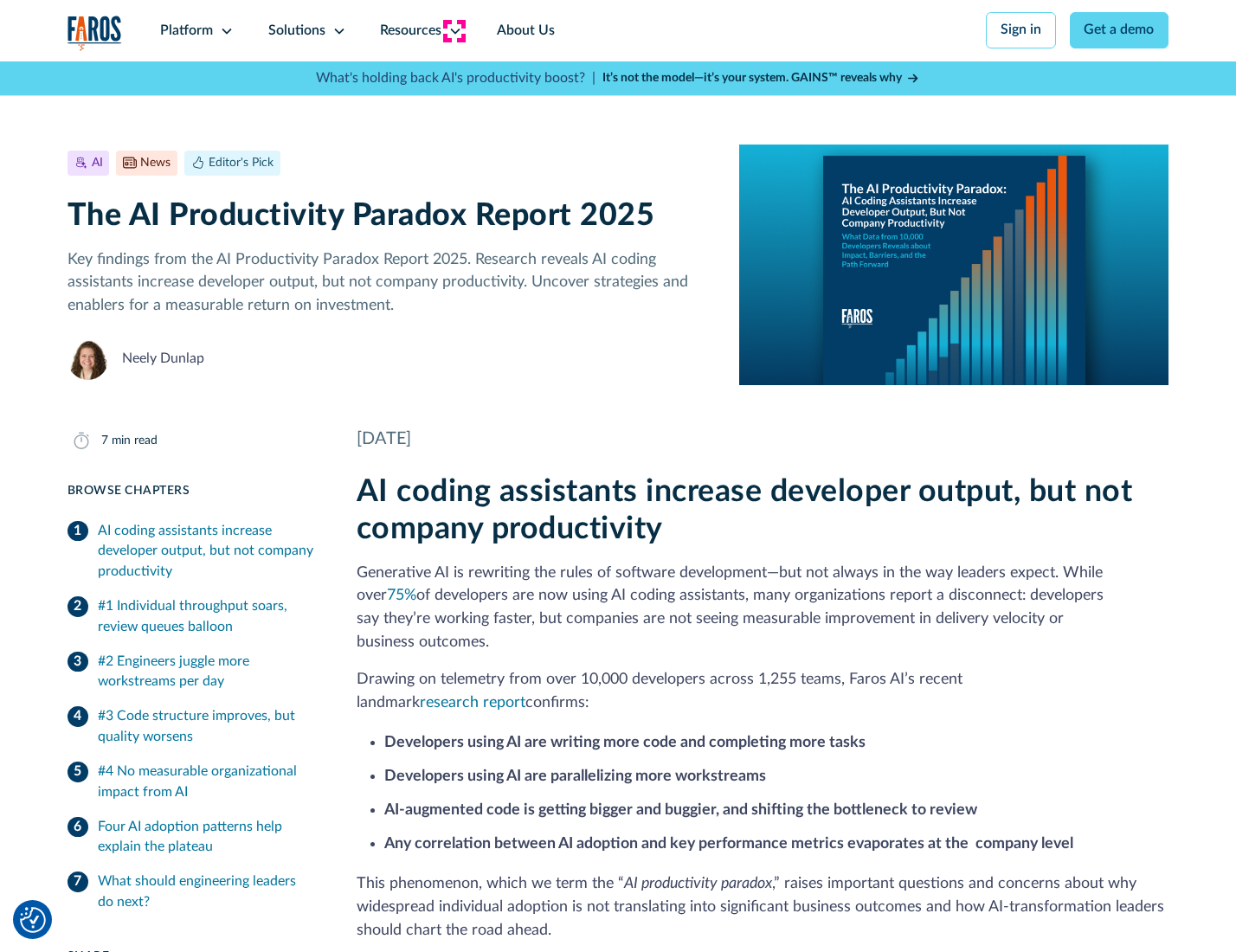
click at [454, 31] on icon at bounding box center [455, 31] width 14 height 14
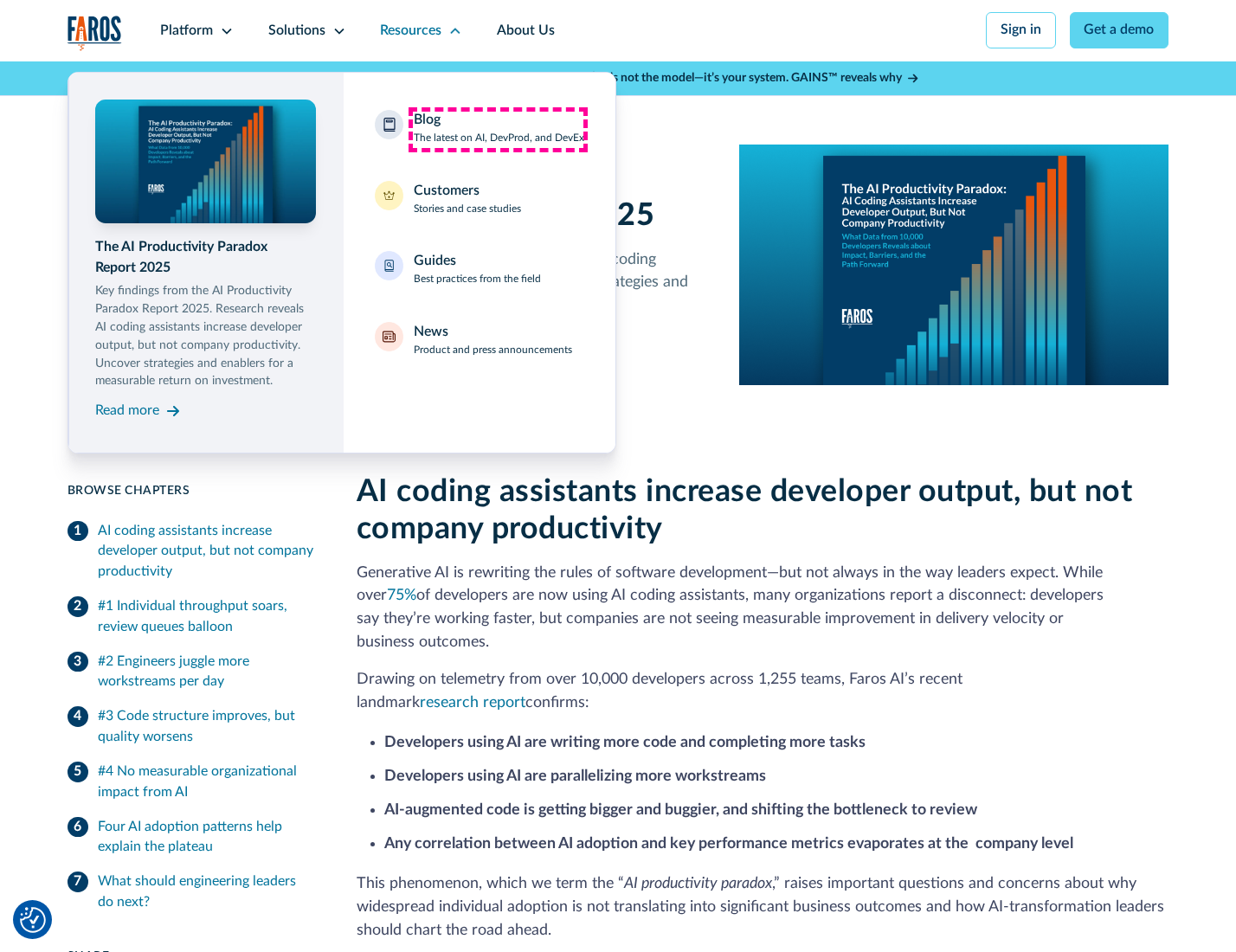
click at [498, 129] on div "Blog The latest on AI, DevProd, and DevEx" at bounding box center [499, 128] width 171 height 36
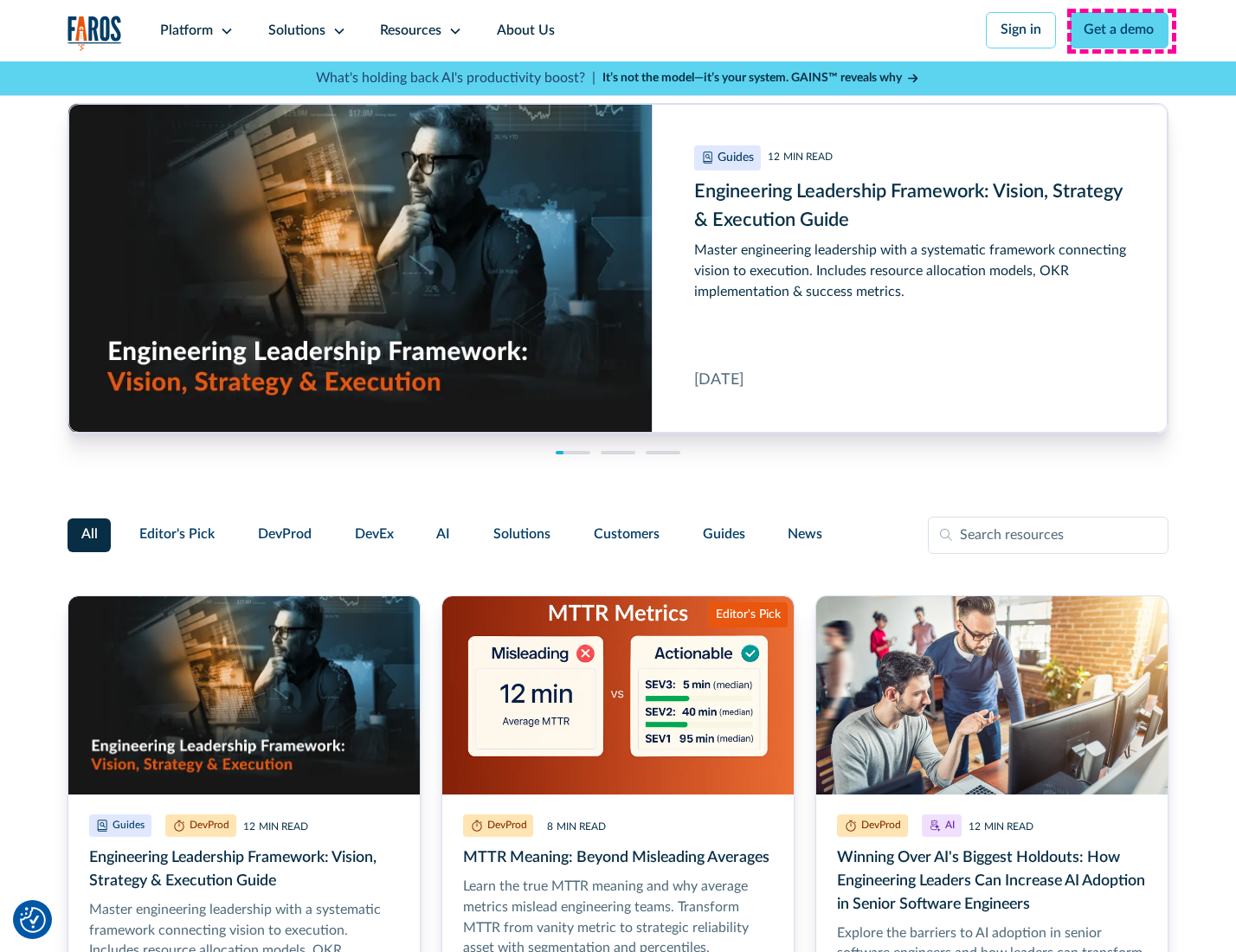
click at [1121, 31] on link "Get a demo" at bounding box center [1119, 31] width 99 height 36
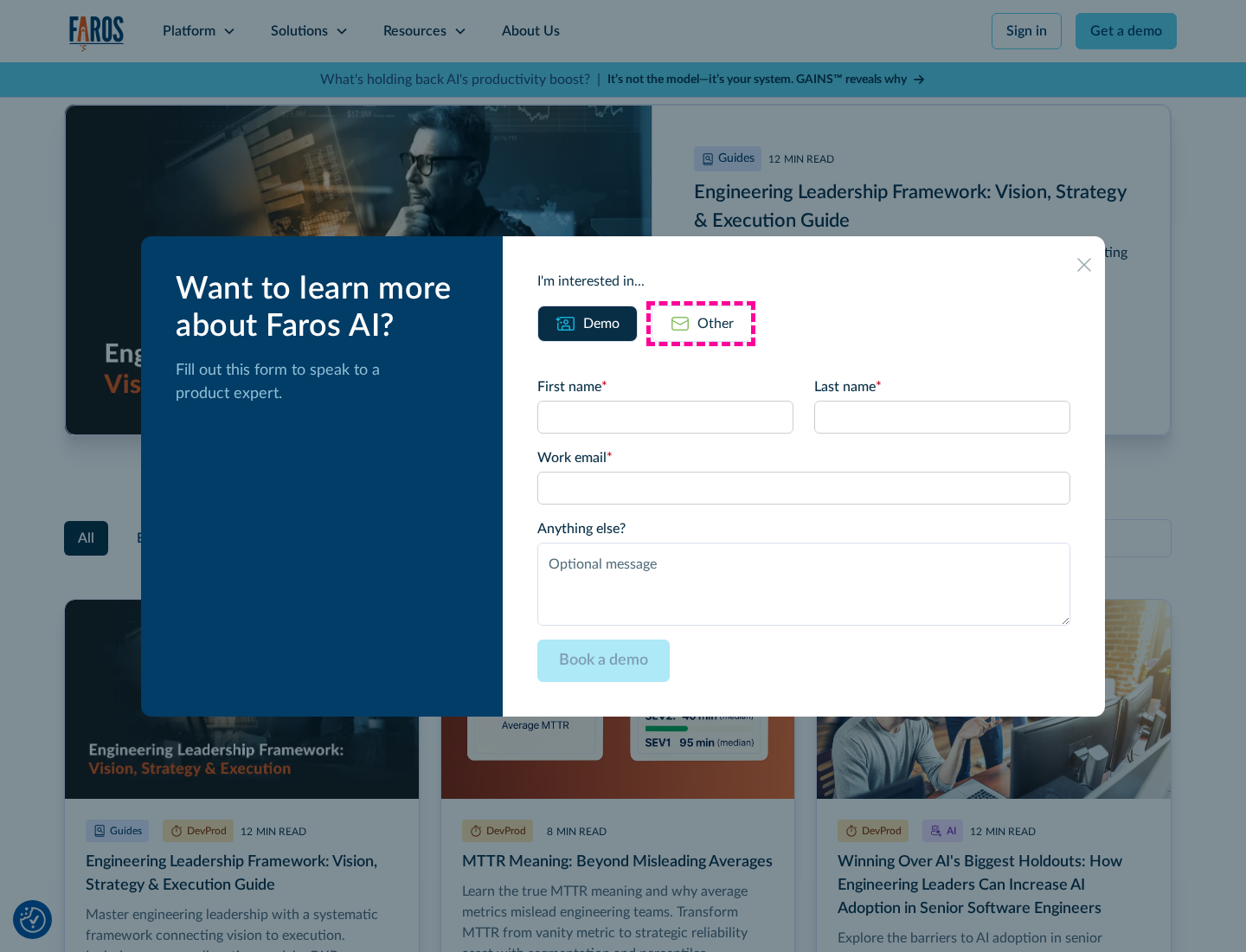
click at [701, 323] on div "Other" at bounding box center [716, 324] width 36 height 21
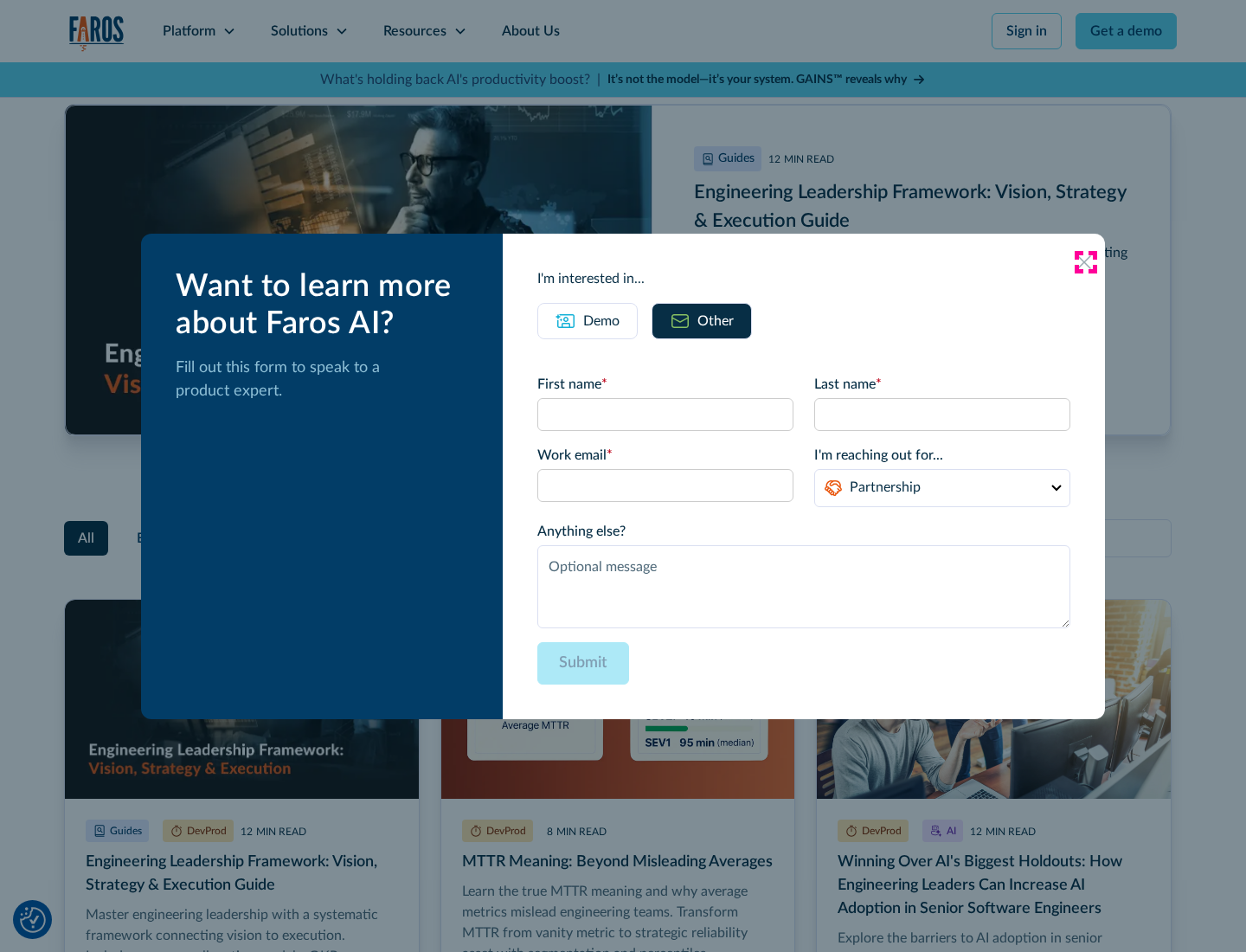
click at [1086, 262] on icon at bounding box center [1084, 262] width 14 height 14
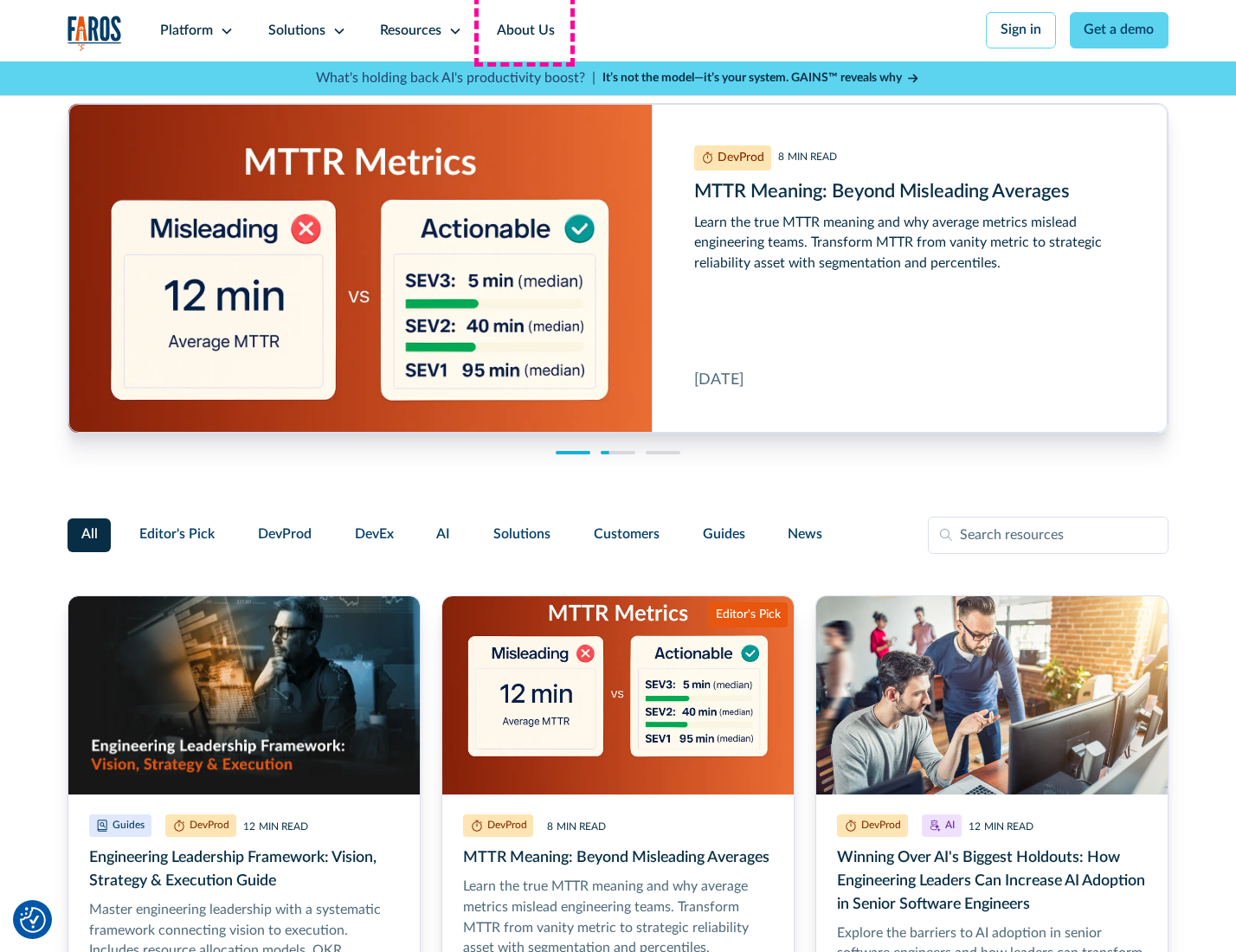
click at [523, 31] on link "About Us" at bounding box center [525, 31] width 93 height 61
